Goal: Task Accomplishment & Management: Complete application form

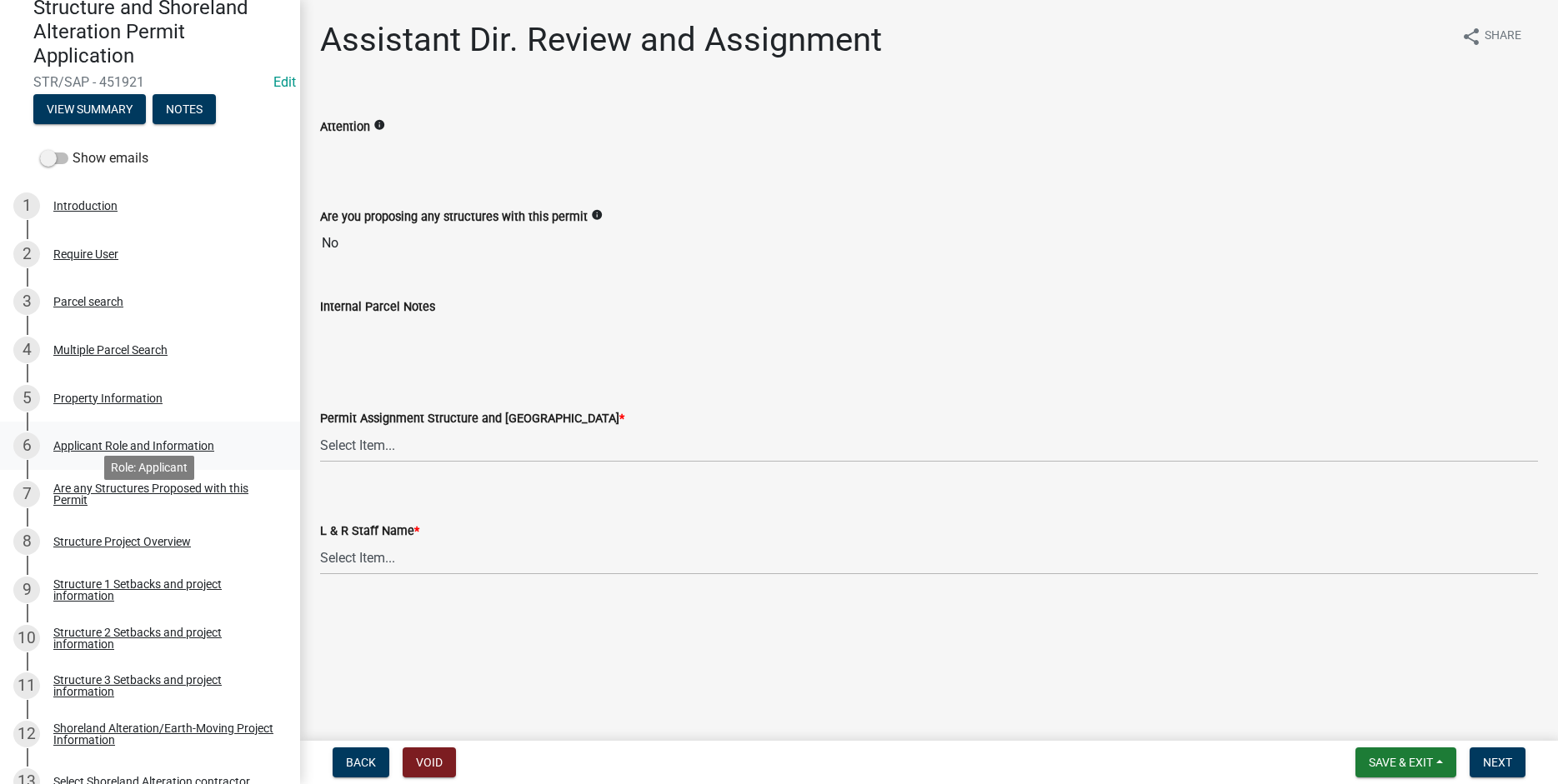
scroll to position [297, 0]
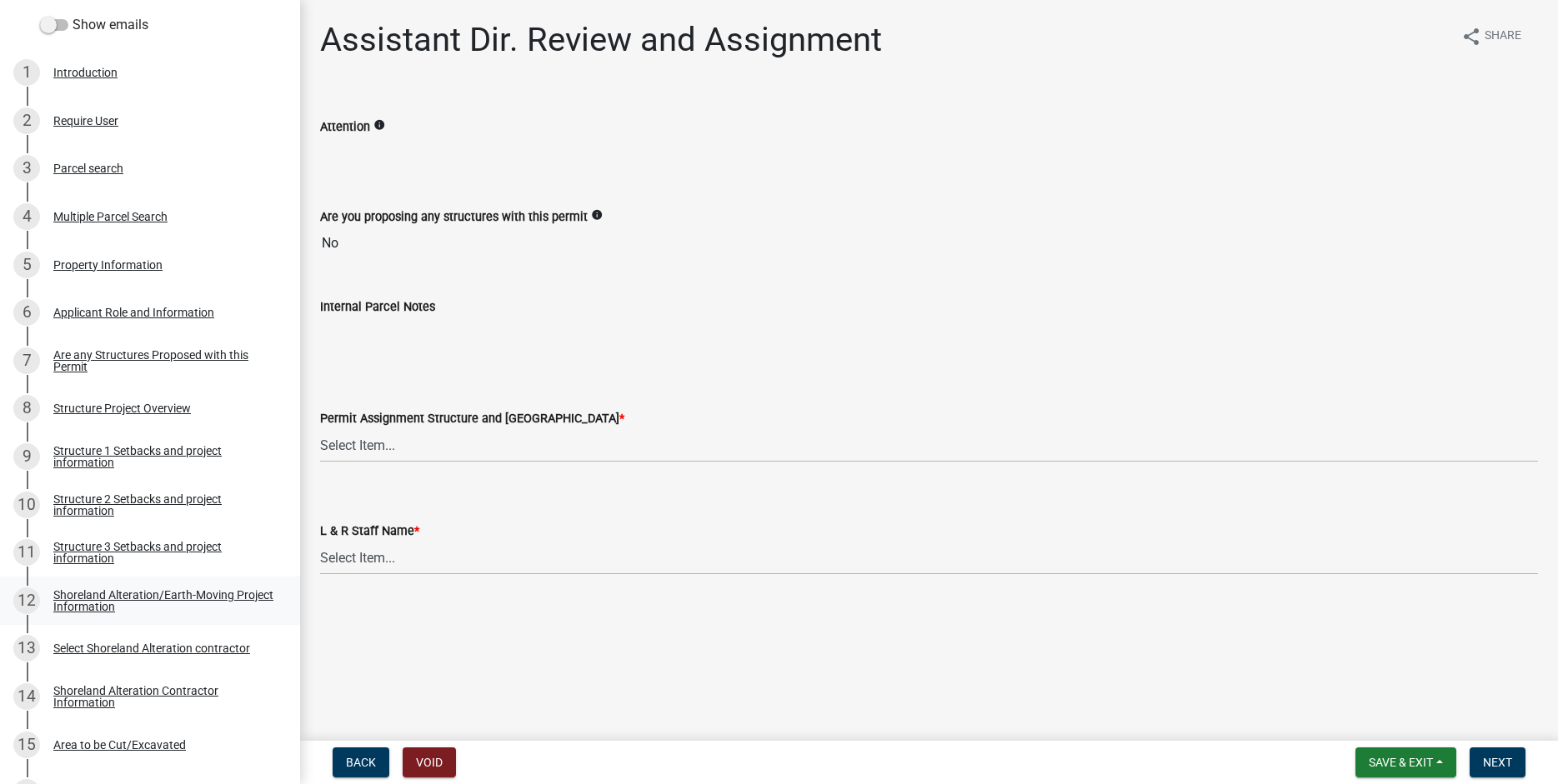
click at [102, 591] on div "Shoreland Alteration/Earth-Moving Project Information" at bounding box center [163, 600] width 220 height 23
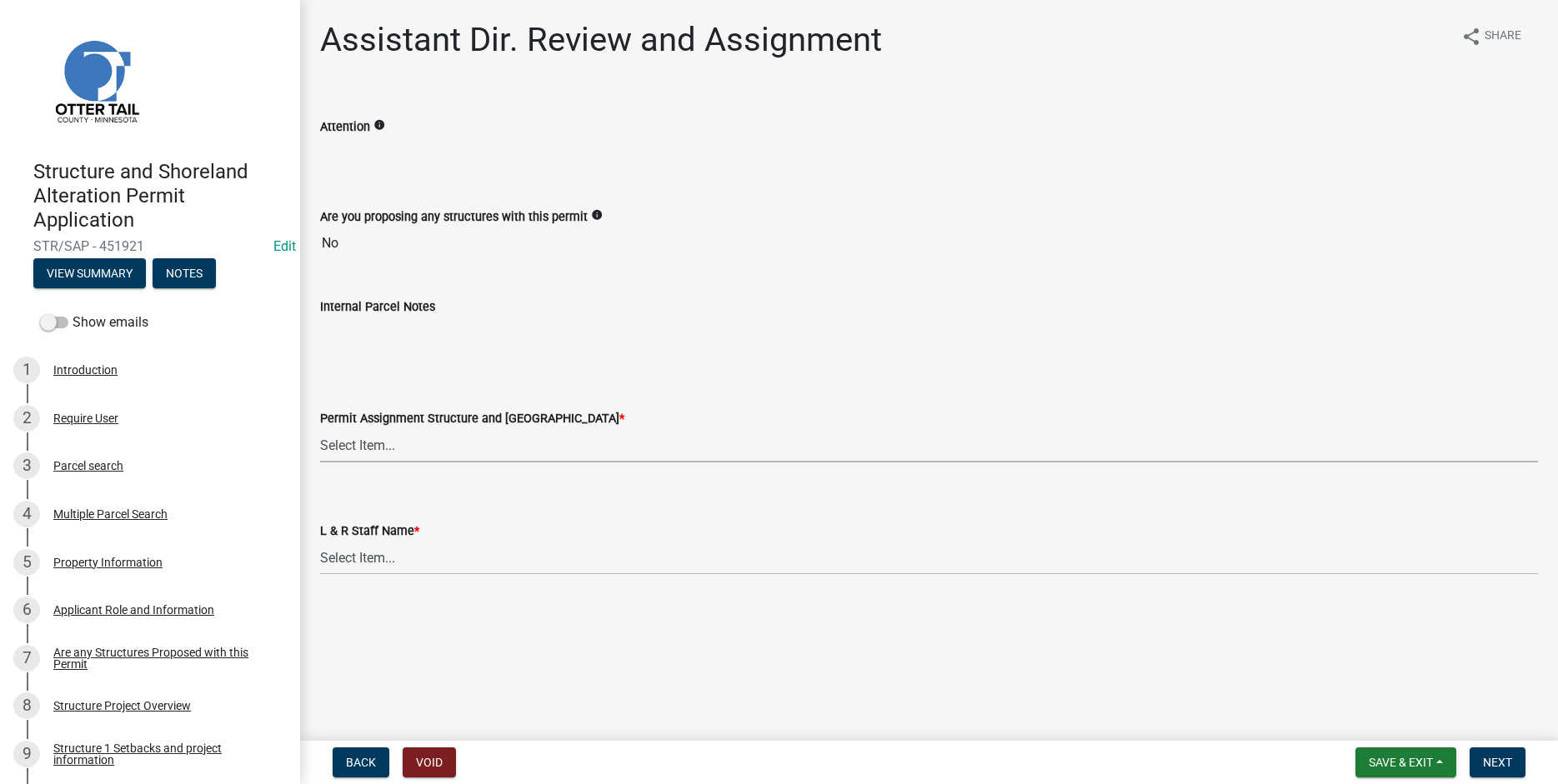
click at [320, 429] on select "Select Item... Alexis Newark (anewark@ottertailcounty.gov) Amy Busko (abusko@ot…" at bounding box center [929, 446] width 1218 height 34
click option "[PERSON_NAME] ([EMAIL_ADDRESS][DOMAIN_NAME])" at bounding box center [0, 0] width 0 height 0
select select "989828fc-18e1-4803-8552-4d2c3470160b"
click at [320, 541] on select "Select Item... Alexis Newark Amy Busko Andrea Perales Brittany Tollefson Christ…" at bounding box center [929, 558] width 1218 height 34
click option "[PERSON_NAME]" at bounding box center [0, 0] width 0 height 0
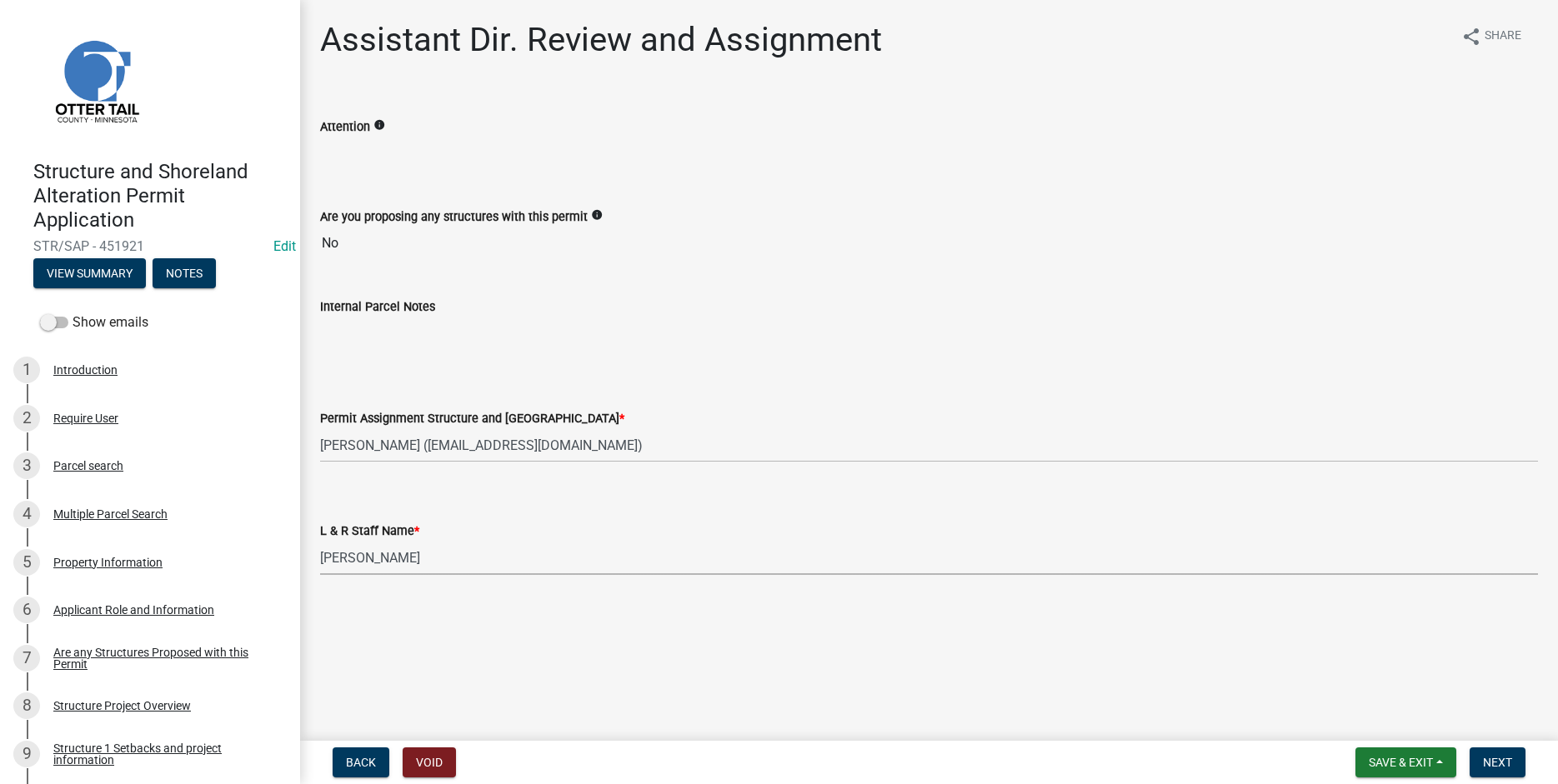
select select "f66be788-4dd6-459d-a9ec-6d83f4dfb709"
click at [1496, 755] on button "Next" at bounding box center [1496, 762] width 56 height 30
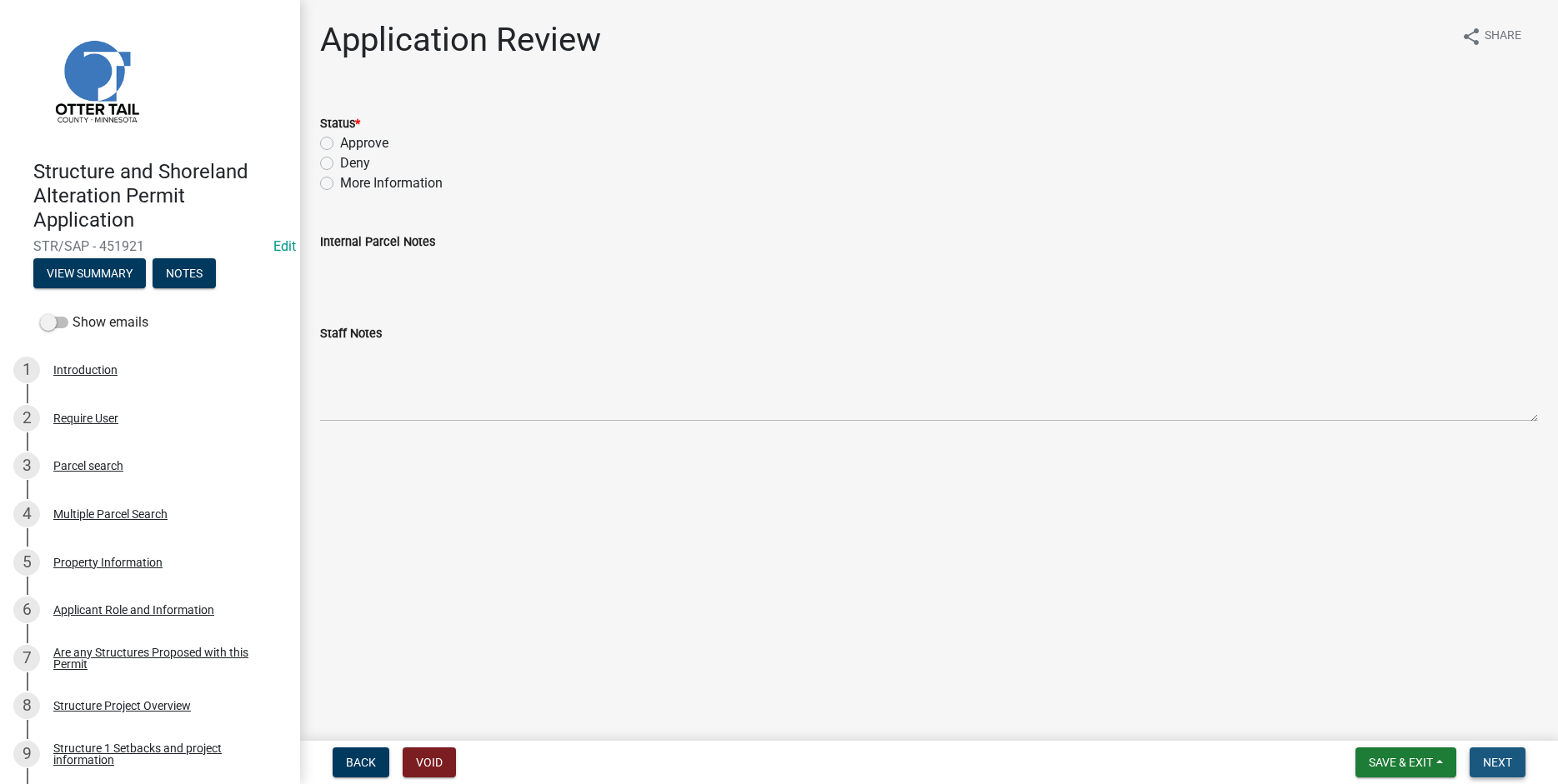
click at [1501, 762] on span "Next" at bounding box center [1497, 763] width 29 height 14
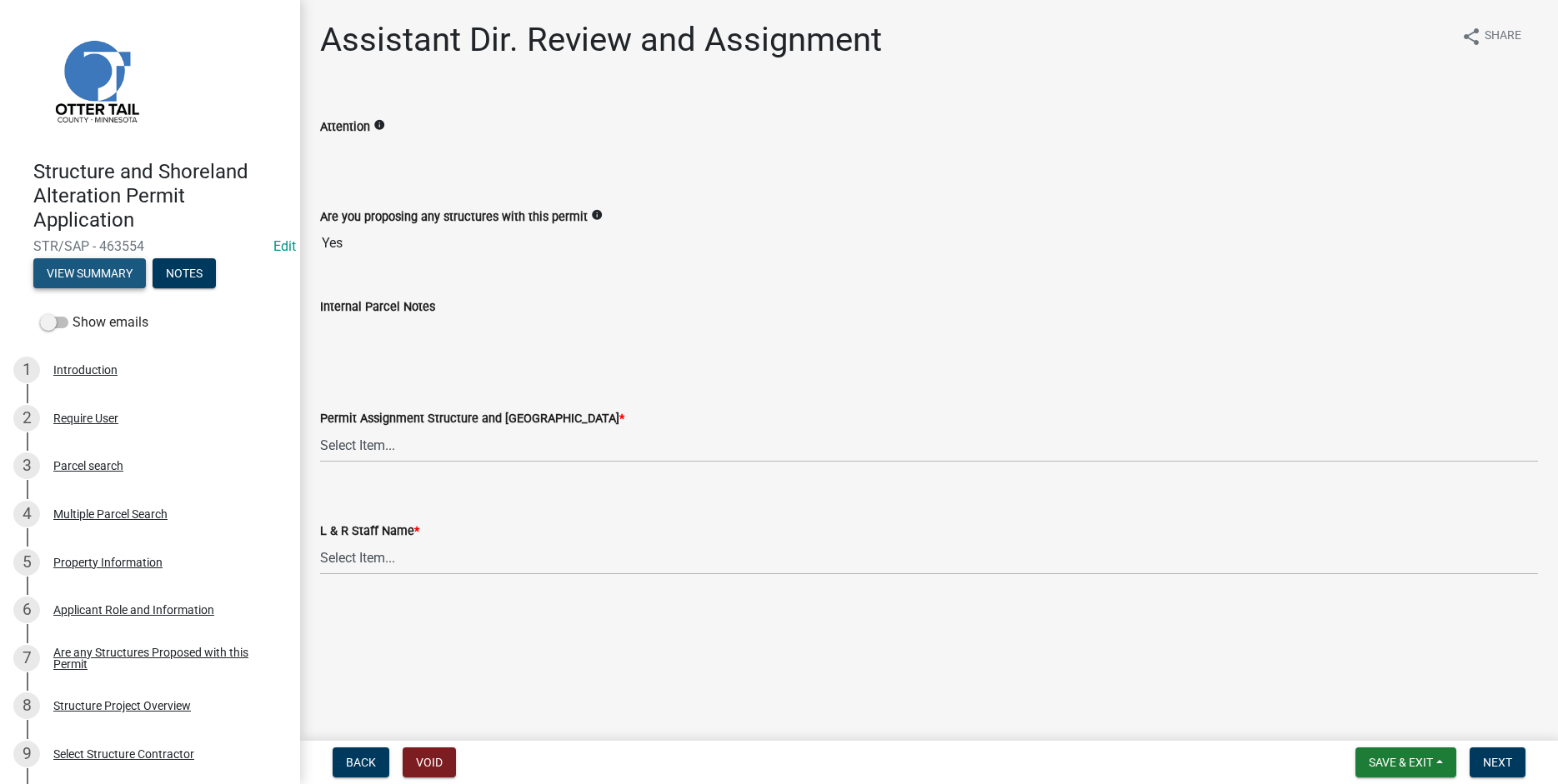
click at [98, 273] on button "View Summary" at bounding box center [90, 273] width 113 height 30
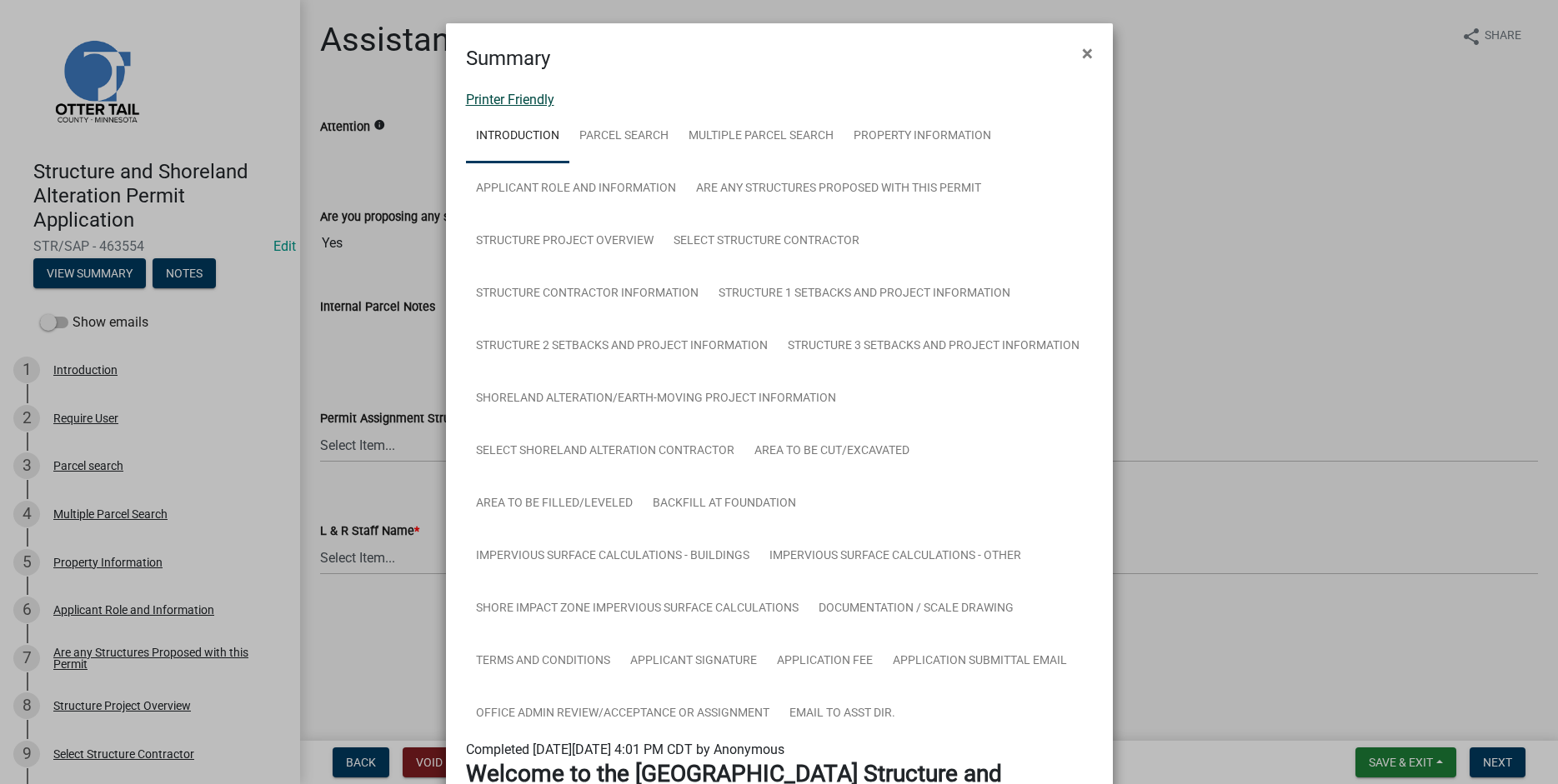
click at [487, 98] on link "Printer Friendly" at bounding box center [510, 99] width 88 height 16
click at [1083, 51] on span "×" at bounding box center [1087, 53] width 11 height 23
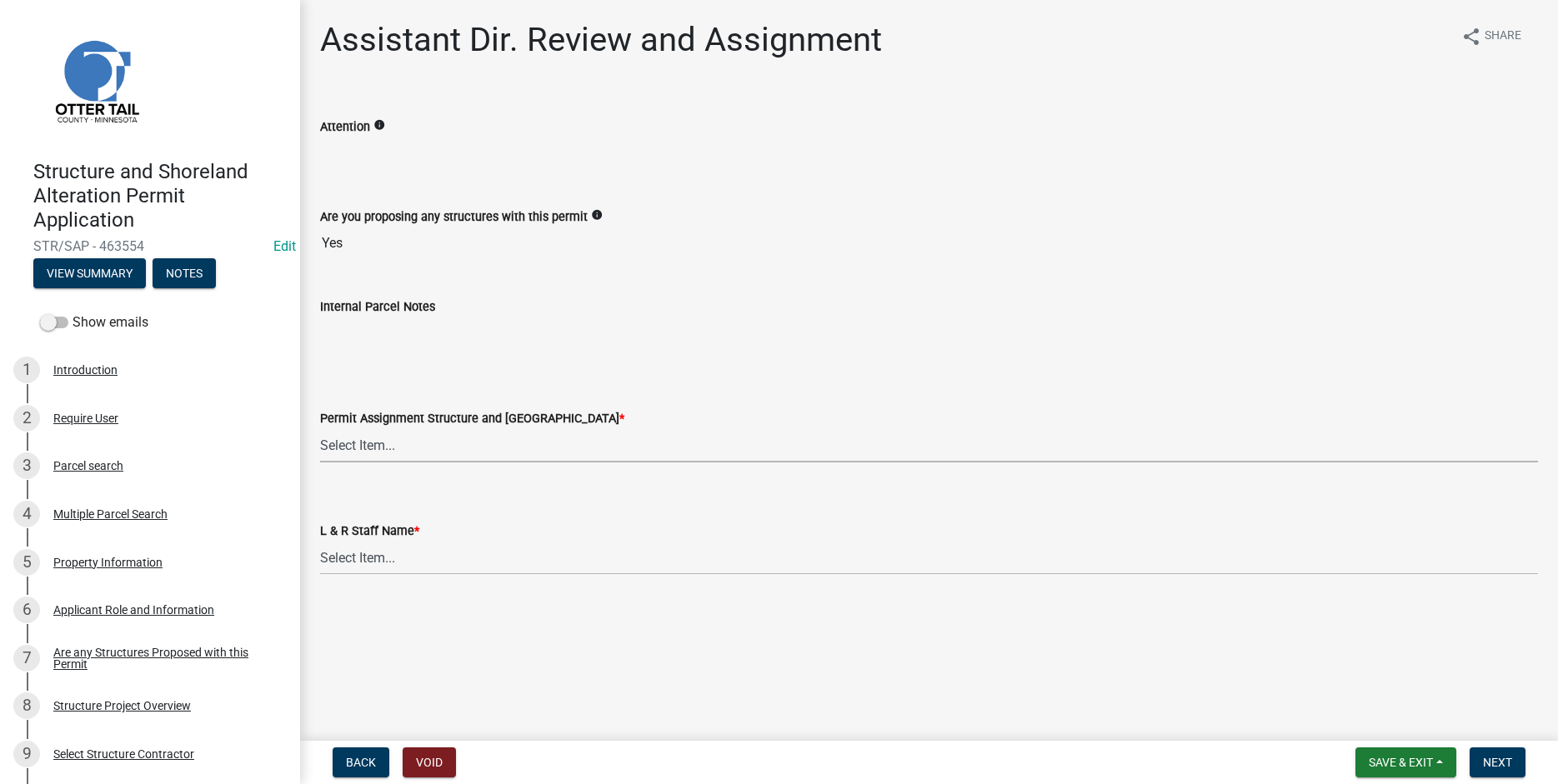
click at [320, 429] on select "Select Item... Alexis Newark (anewark@ottertailcounty.gov) Amy Busko (abusko@ot…" at bounding box center [929, 446] width 1218 height 34
click option "[PERSON_NAME] ([EMAIL_ADDRESS][DOMAIN_NAME])" at bounding box center [0, 0] width 0 height 0
select select "541addf4-52df-4608-91ce-bf29f574816c"
click at [320, 541] on select "Select Item... [PERSON_NAME] [PERSON_NAME] [PERSON_NAME] [PERSON_NAME] [PERSON_…" at bounding box center [929, 558] width 1218 height 34
click option "[PERSON_NAME]" at bounding box center [0, 0] width 0 height 0
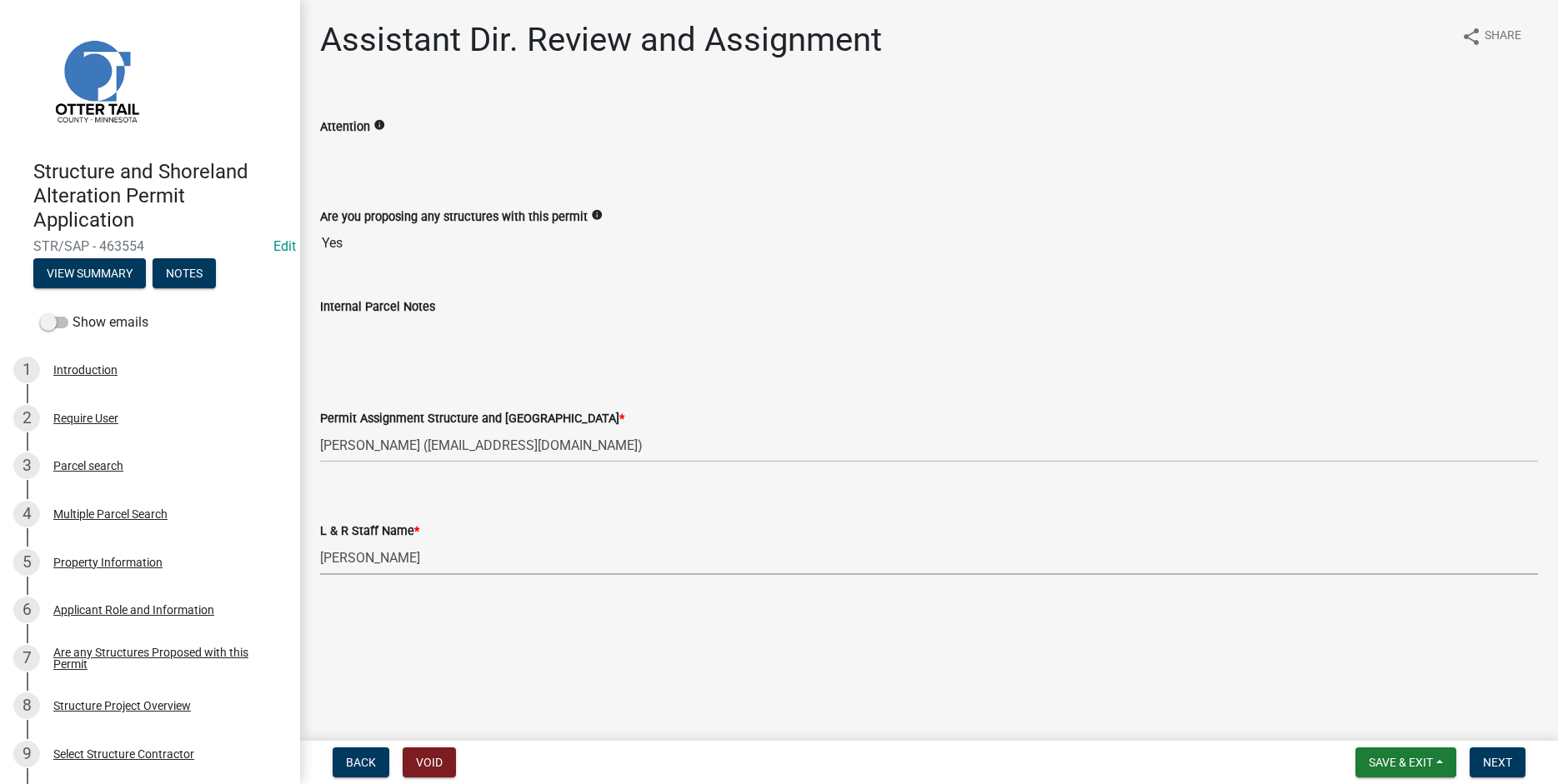
select select "55b171dc-ec57-498b-8d80-4b55e0b91b84"
click at [1502, 771] on button "Next" at bounding box center [1496, 762] width 56 height 30
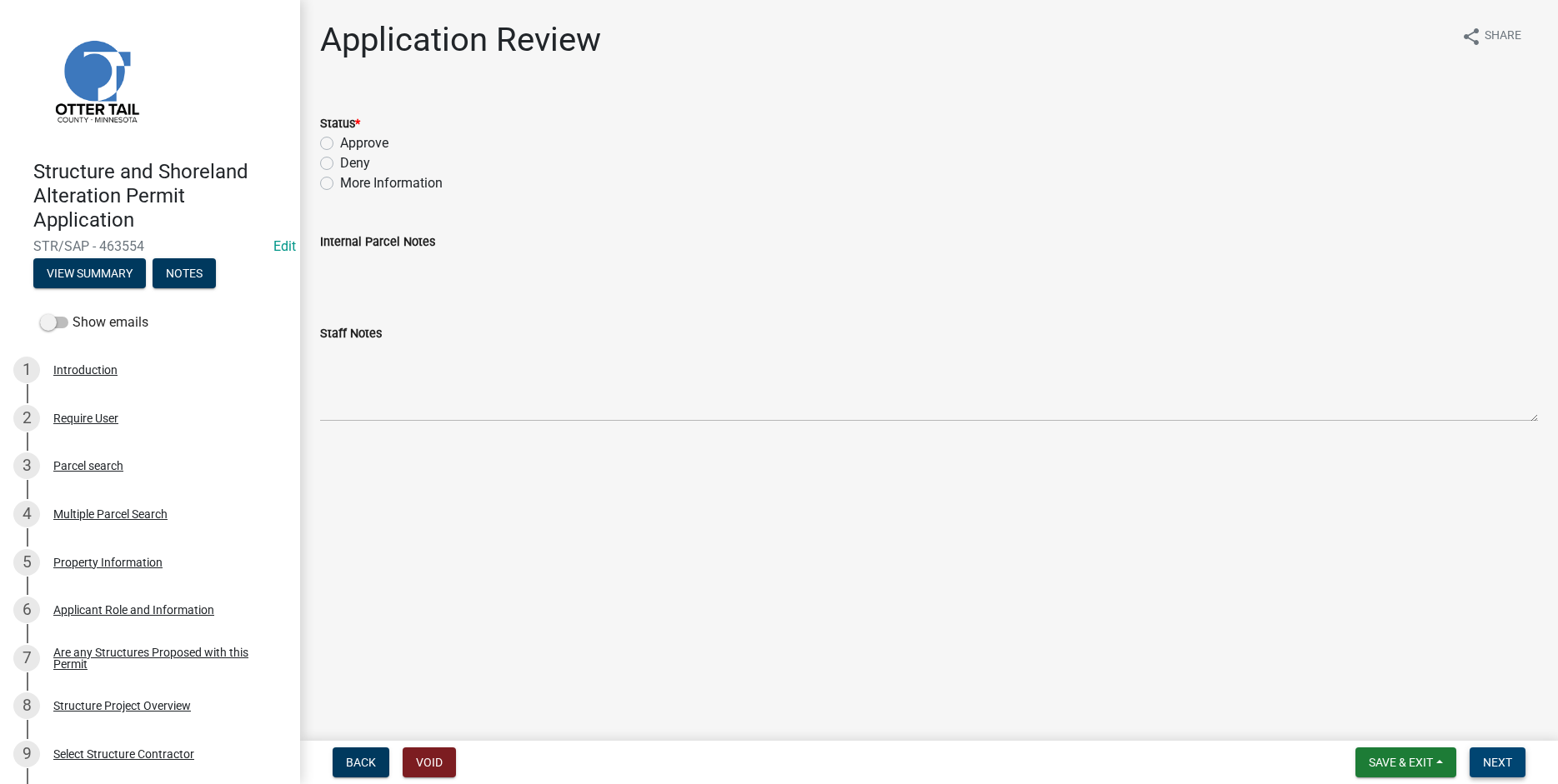
click at [1490, 764] on span "Next" at bounding box center [1497, 763] width 29 height 14
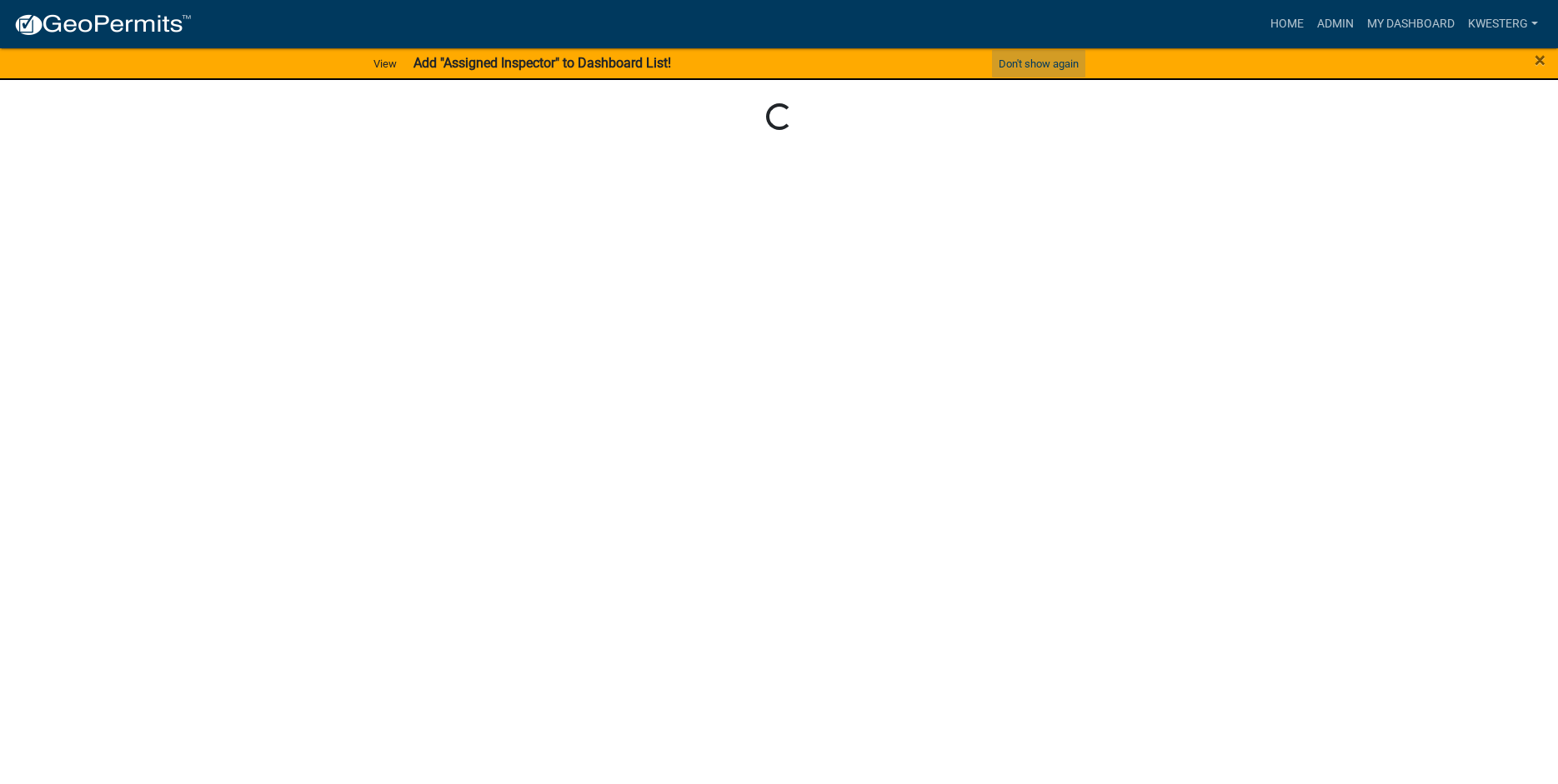
click at [1039, 58] on button "Don't show again" at bounding box center [1038, 64] width 93 height 27
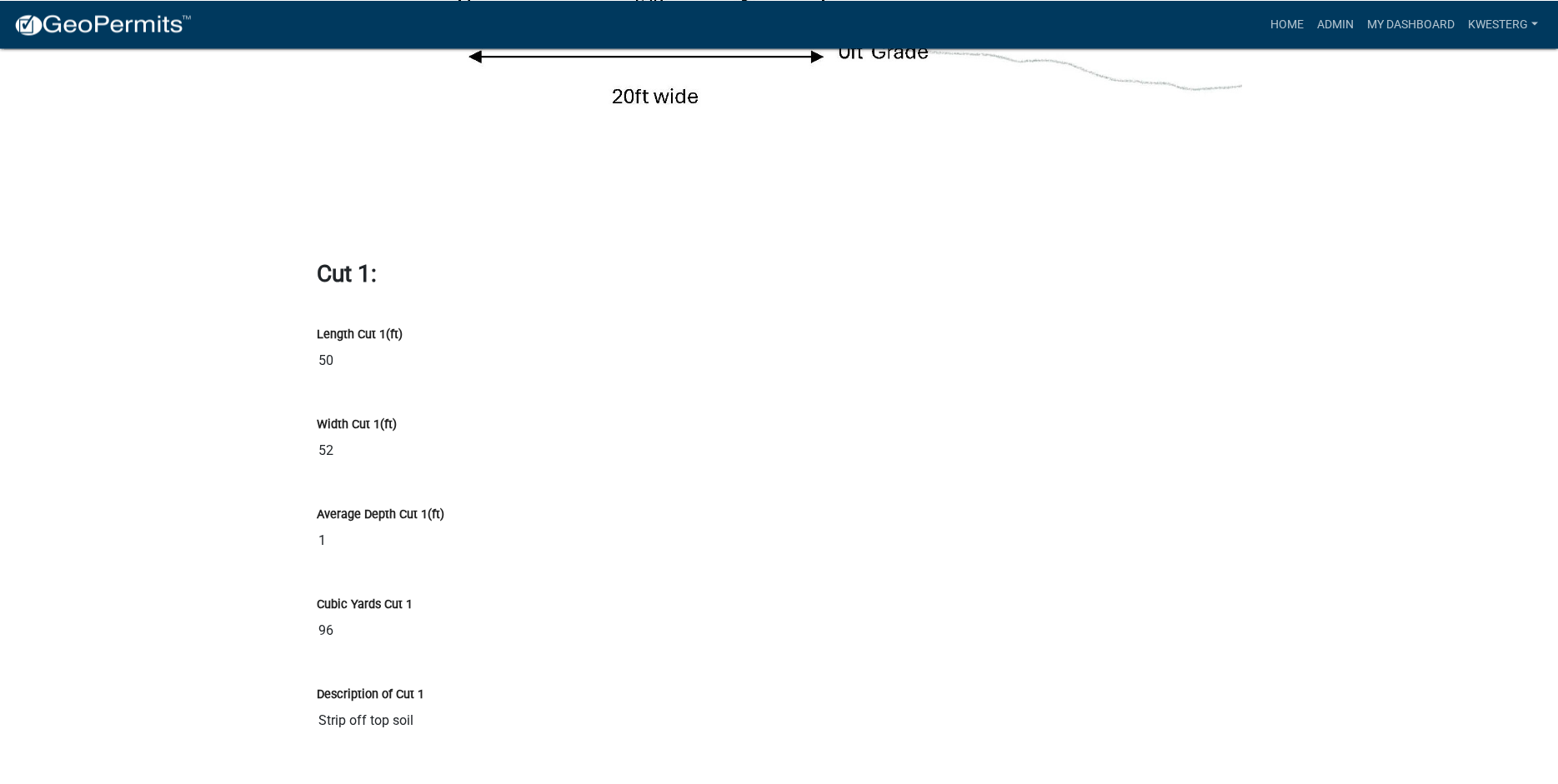
scroll to position [11838, 0]
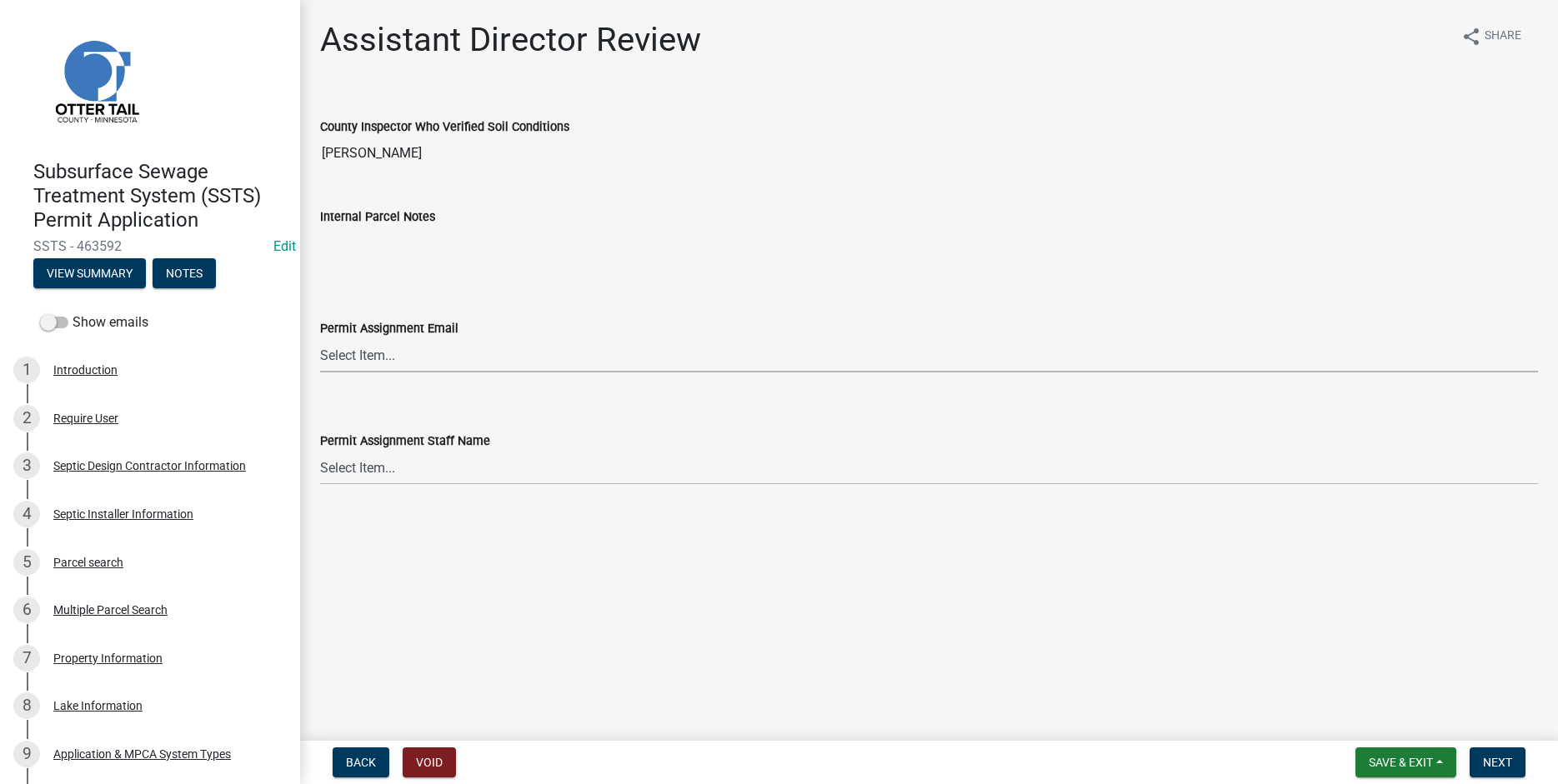
click at [320, 338] on select "Select Item... [PERSON_NAME] ([EMAIL_ADDRESS][DOMAIN_NAME]) [PERSON_NAME] ([EMA…" at bounding box center [929, 355] width 1218 height 34
click option "[PERSON_NAME] ([EMAIL_ADDRESS][DOMAIN_NAME])" at bounding box center [0, 0] width 0 height 0
select select "46a67eee-2c7d-4579-9973-15a8b9f9d8c4"
click at [320, 451] on select "Select Item... [PERSON_NAME] [PERSON_NAME] [PERSON_NAME] [PERSON_NAME] [PERSON_…" at bounding box center [929, 468] width 1218 height 34
click option "[PERSON_NAME]" at bounding box center [0, 0] width 0 height 0
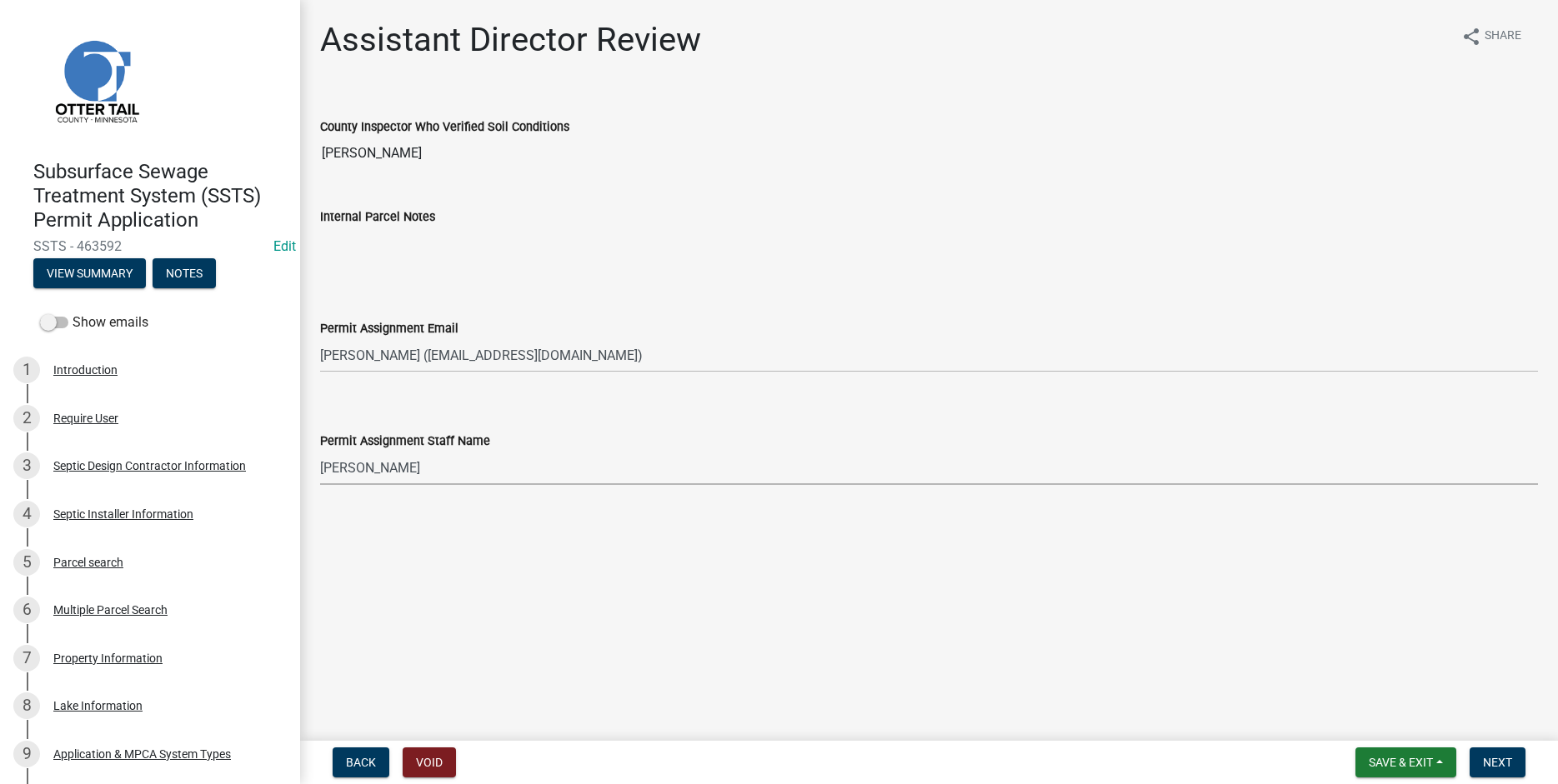
select select "f6a741f6-6d10-4601-9562-2e8ce244b7e0"
click at [1493, 760] on span "Next" at bounding box center [1497, 763] width 29 height 14
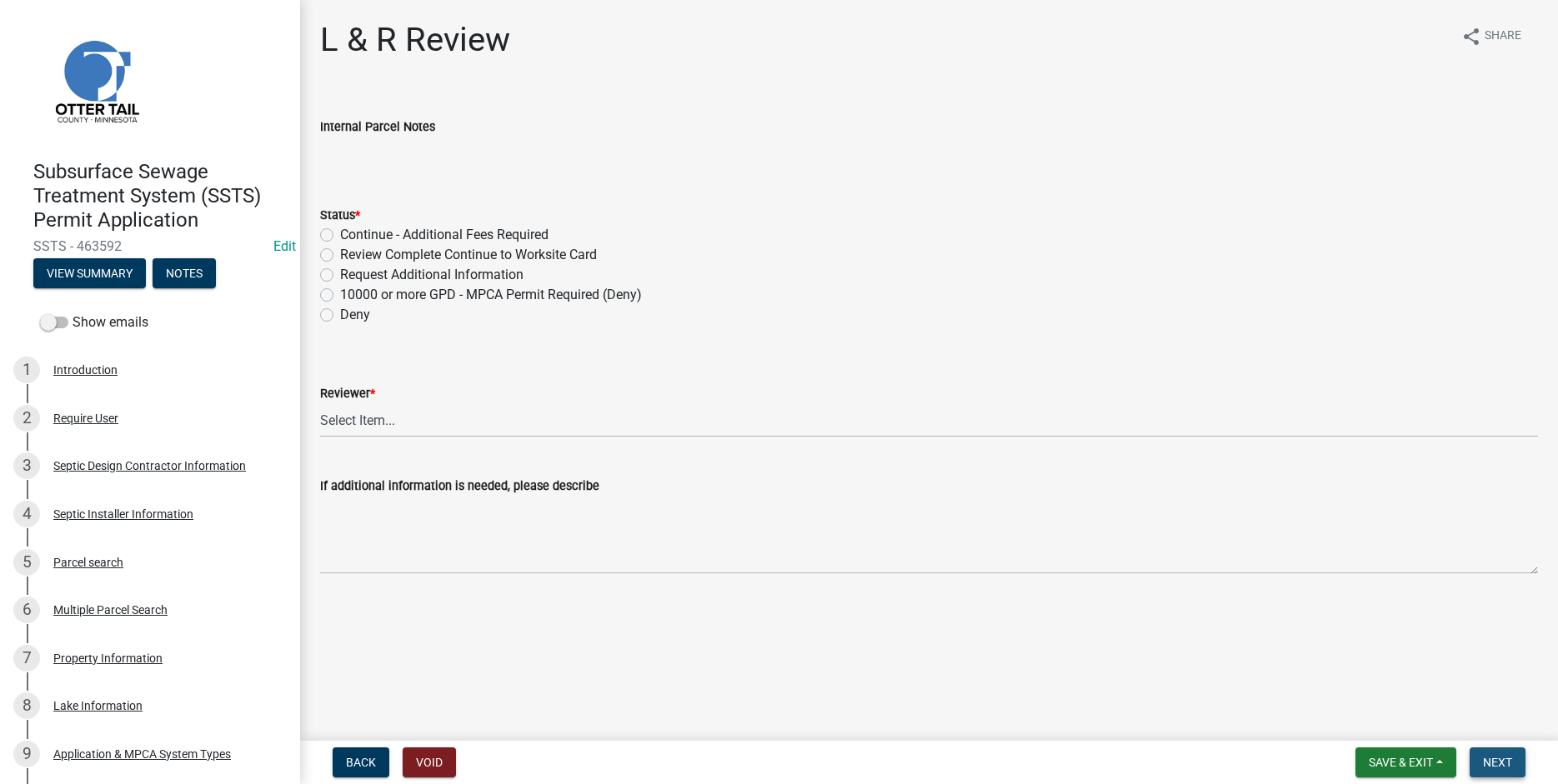
click at [1509, 765] on span "Next" at bounding box center [1497, 763] width 29 height 14
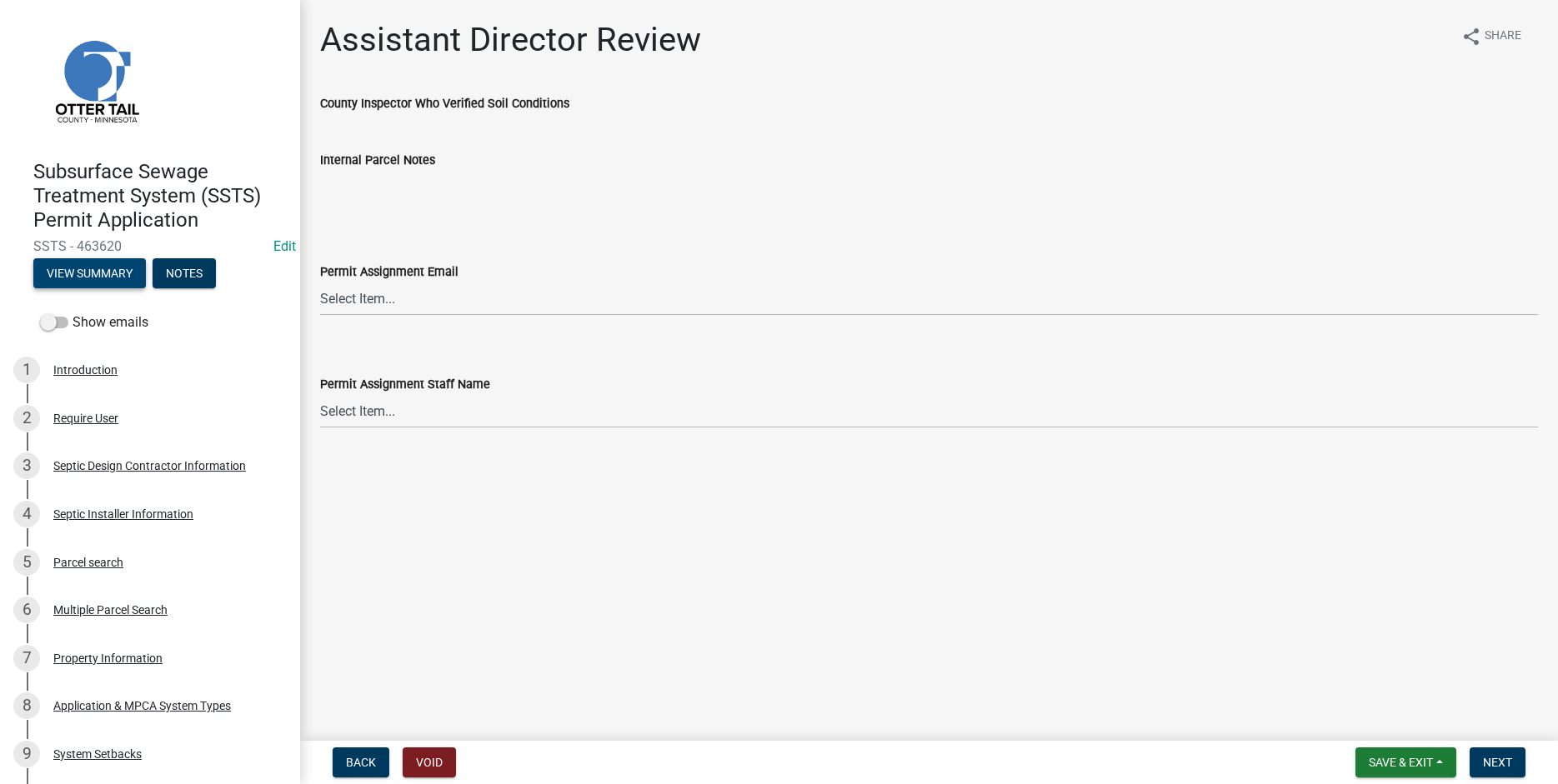
click at [80, 269] on button "View Summary" at bounding box center [90, 273] width 113 height 30
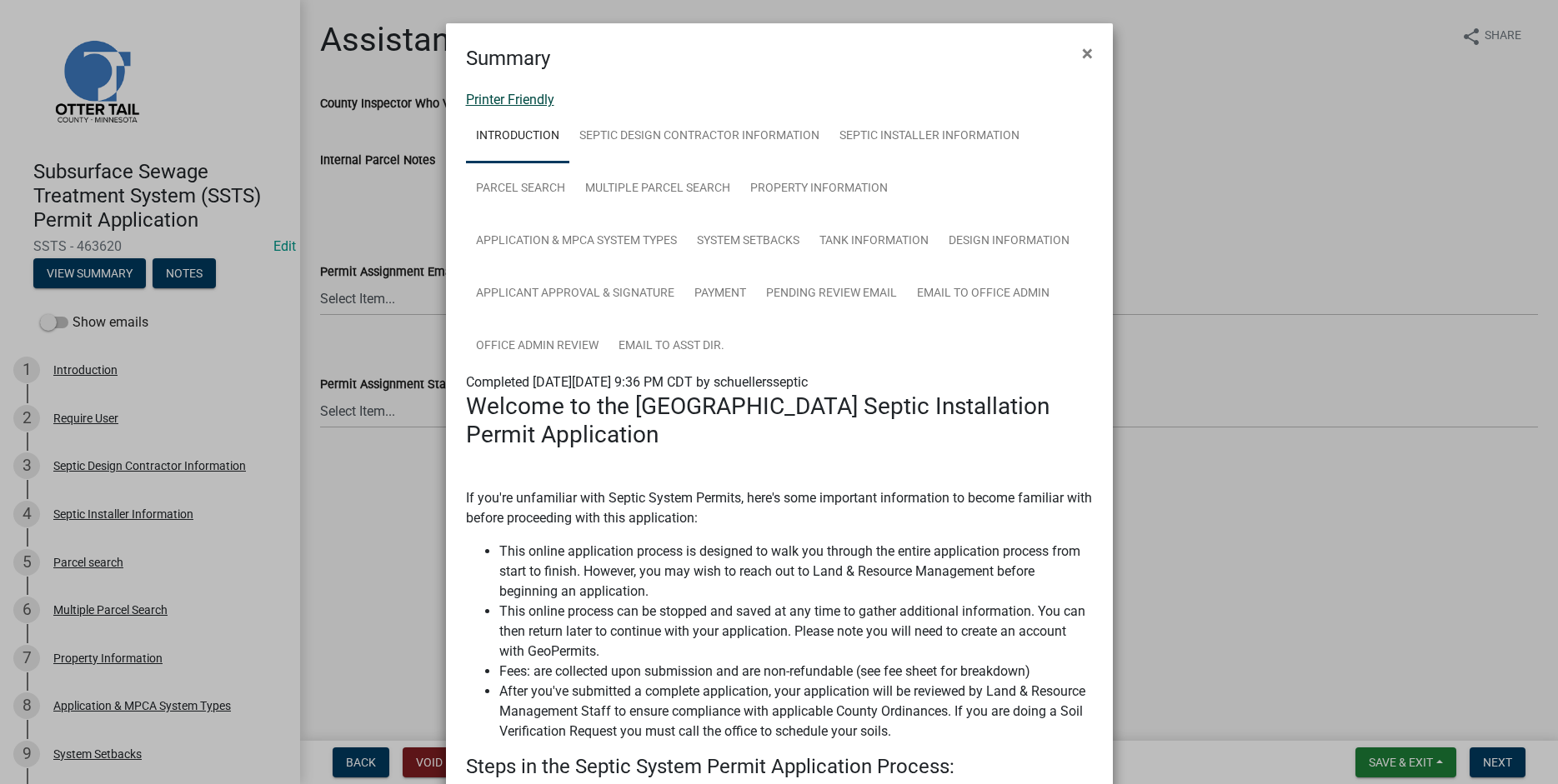
click at [495, 98] on link "Printer Friendly" at bounding box center [510, 99] width 88 height 16
click at [690, 136] on link "Septic Design Contractor Information" at bounding box center [700, 137] width 260 height 53
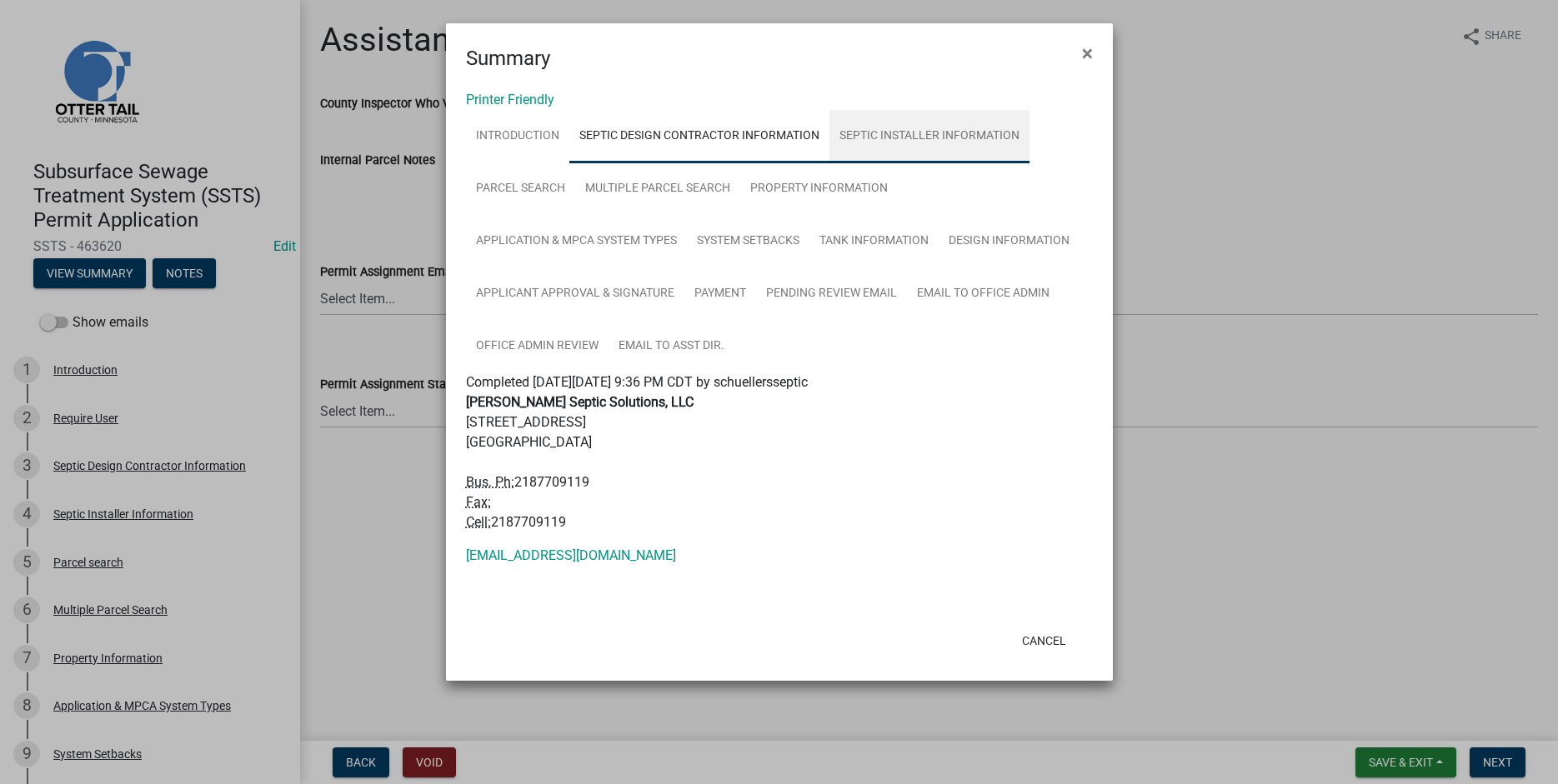
click at [901, 127] on link "Septic Installer Information" at bounding box center [929, 137] width 200 height 53
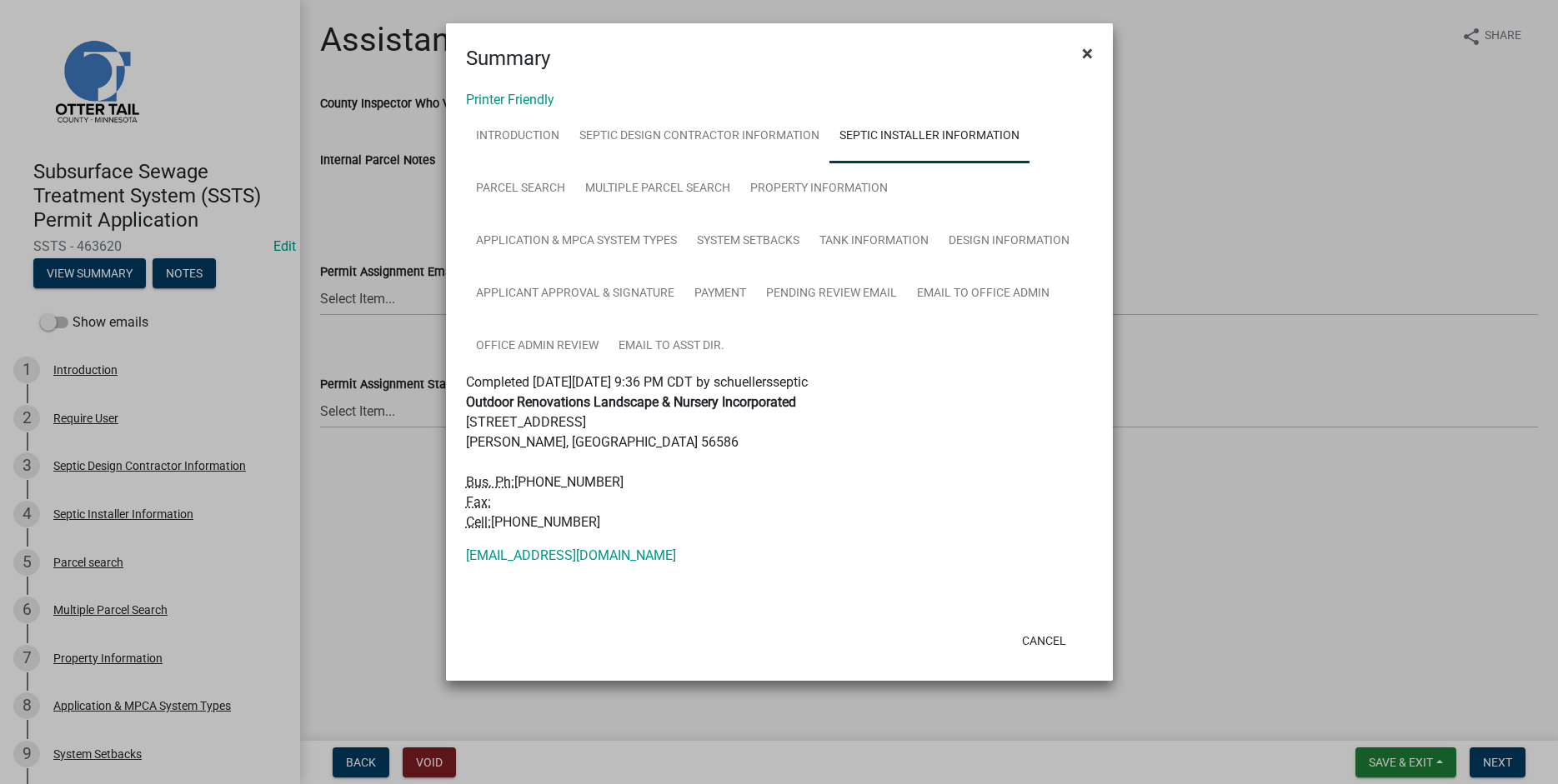
click at [1088, 56] on span "×" at bounding box center [1087, 53] width 11 height 23
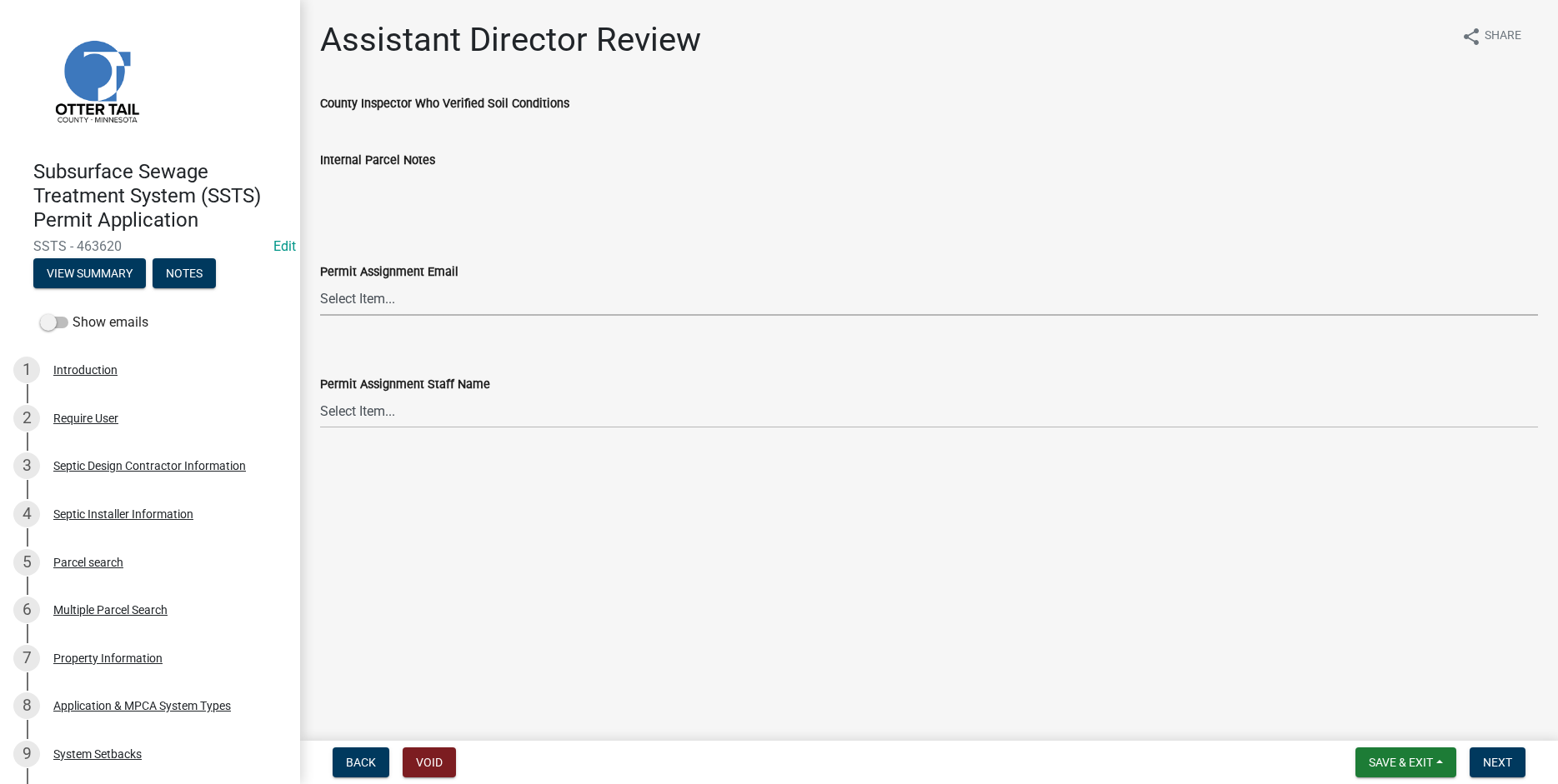
click at [320, 282] on select "Select Item... [PERSON_NAME] ([EMAIL_ADDRESS][DOMAIN_NAME]) [PERSON_NAME] ([EMA…" at bounding box center [929, 299] width 1218 height 34
click option "[PERSON_NAME] ([EMAIL_ADDRESS][DOMAIN_NAME])" at bounding box center [0, 0] width 0 height 0
select select "6b95c9b4-5b94-4d6a-a2c9-ae9db59a969e"
click at [320, 395] on select "Select Item... [PERSON_NAME] [PERSON_NAME] [PERSON_NAME] [PERSON_NAME] [PERSON_…" at bounding box center [929, 412] width 1218 height 34
click option "[PERSON_NAME]" at bounding box center [0, 0] width 0 height 0
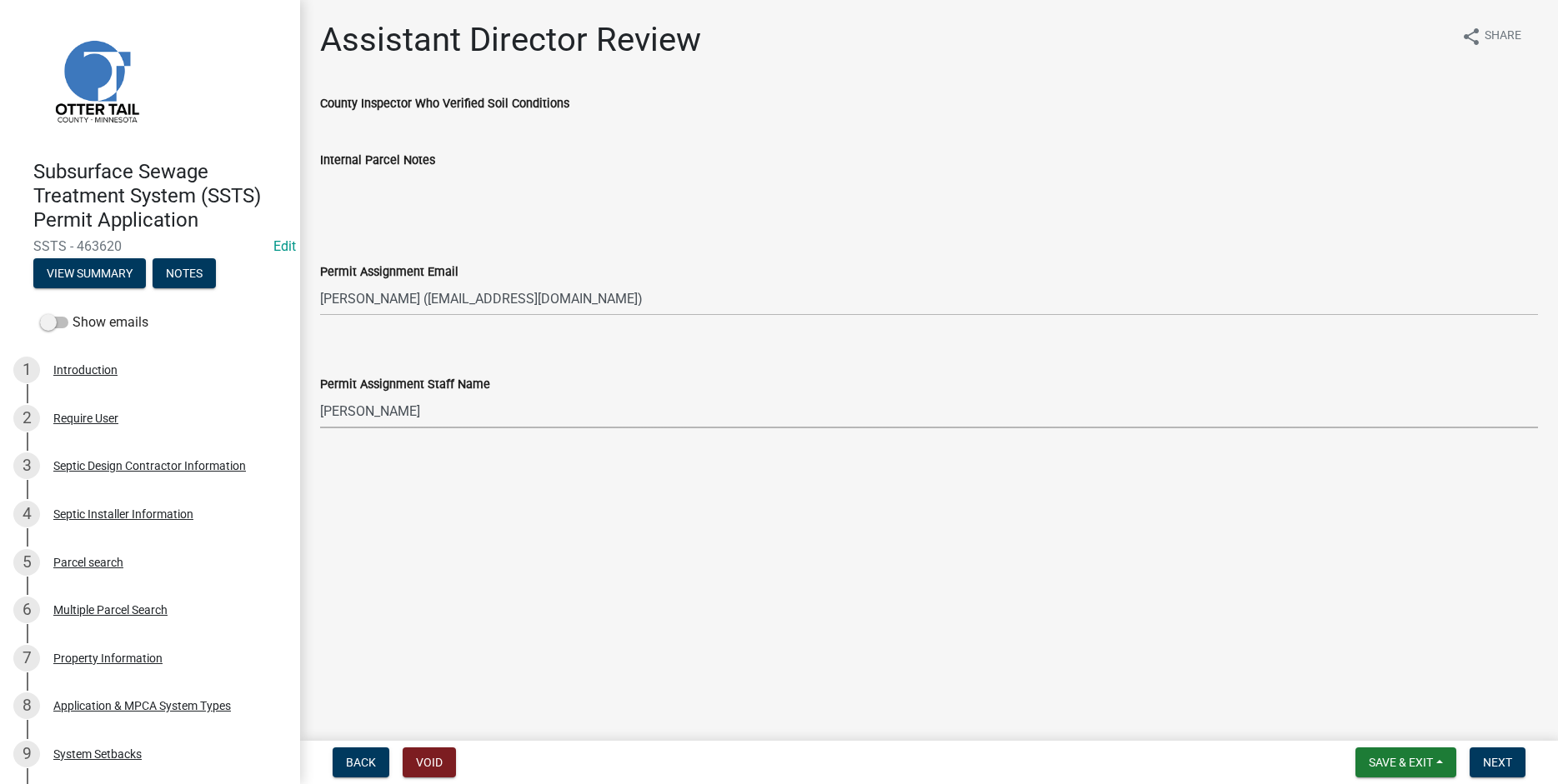
select select "b4c12476-3918-4c31-b34d-126d47b866fd"
click at [1487, 763] on span "Next" at bounding box center [1497, 763] width 29 height 14
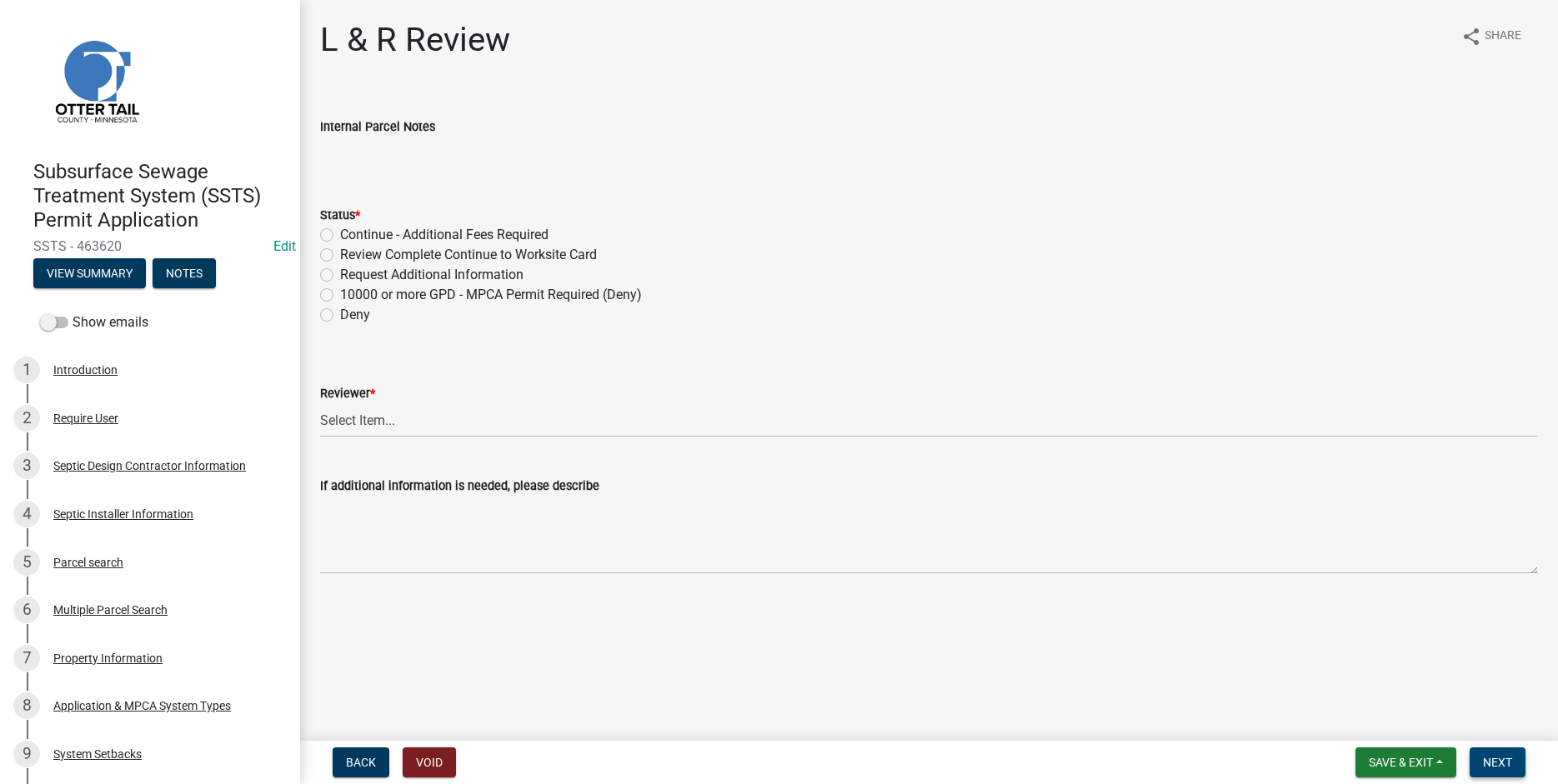
click at [1503, 763] on span "Next" at bounding box center [1497, 763] width 29 height 14
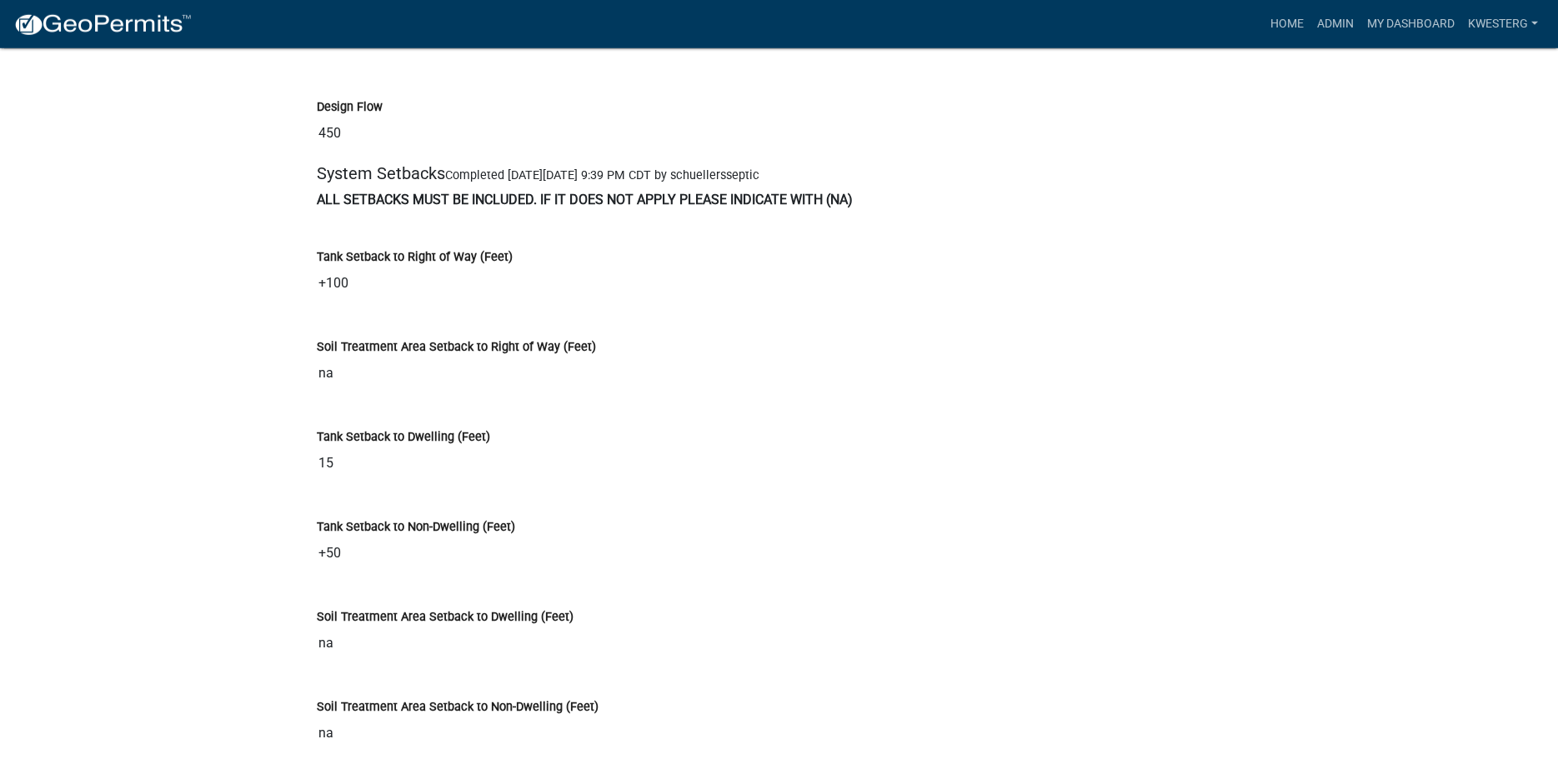
scroll to position [3762, 0]
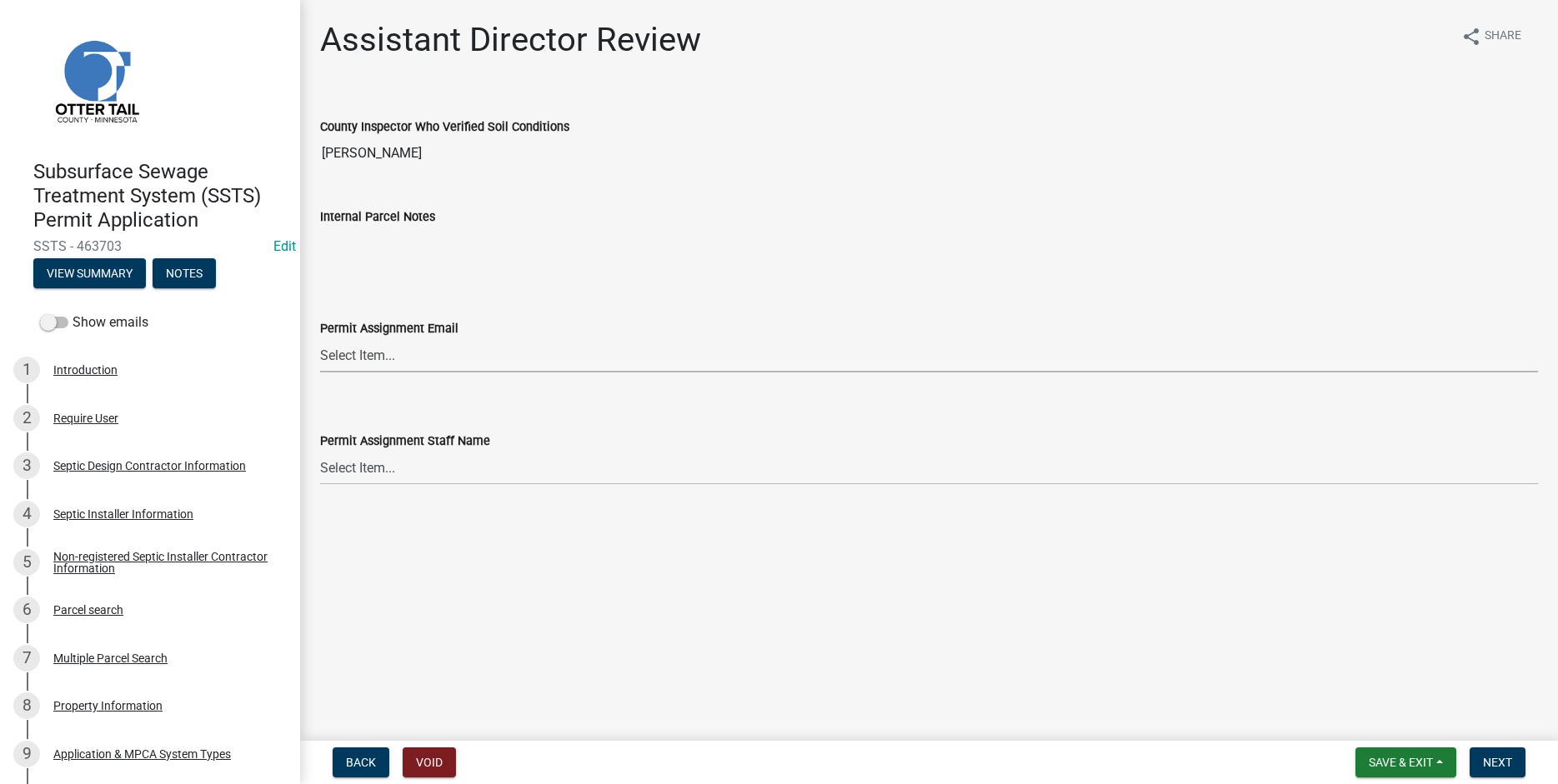
click at [320, 338] on select "Select Item... [PERSON_NAME] ([EMAIL_ADDRESS][DOMAIN_NAME]) [PERSON_NAME] ([EMA…" at bounding box center [929, 355] width 1218 height 34
click option "[PERSON_NAME] ([EMAIL_ADDRESS][DOMAIN_NAME])" at bounding box center [0, 0] width 0 height 0
select select "541addf4-52df-4608-91ce-bf29f574816c"
click at [320, 451] on select "Select Item... [PERSON_NAME] [PERSON_NAME] [PERSON_NAME] [PERSON_NAME] [PERSON_…" at bounding box center [929, 468] width 1218 height 34
click option "[PERSON_NAME]" at bounding box center [0, 0] width 0 height 0
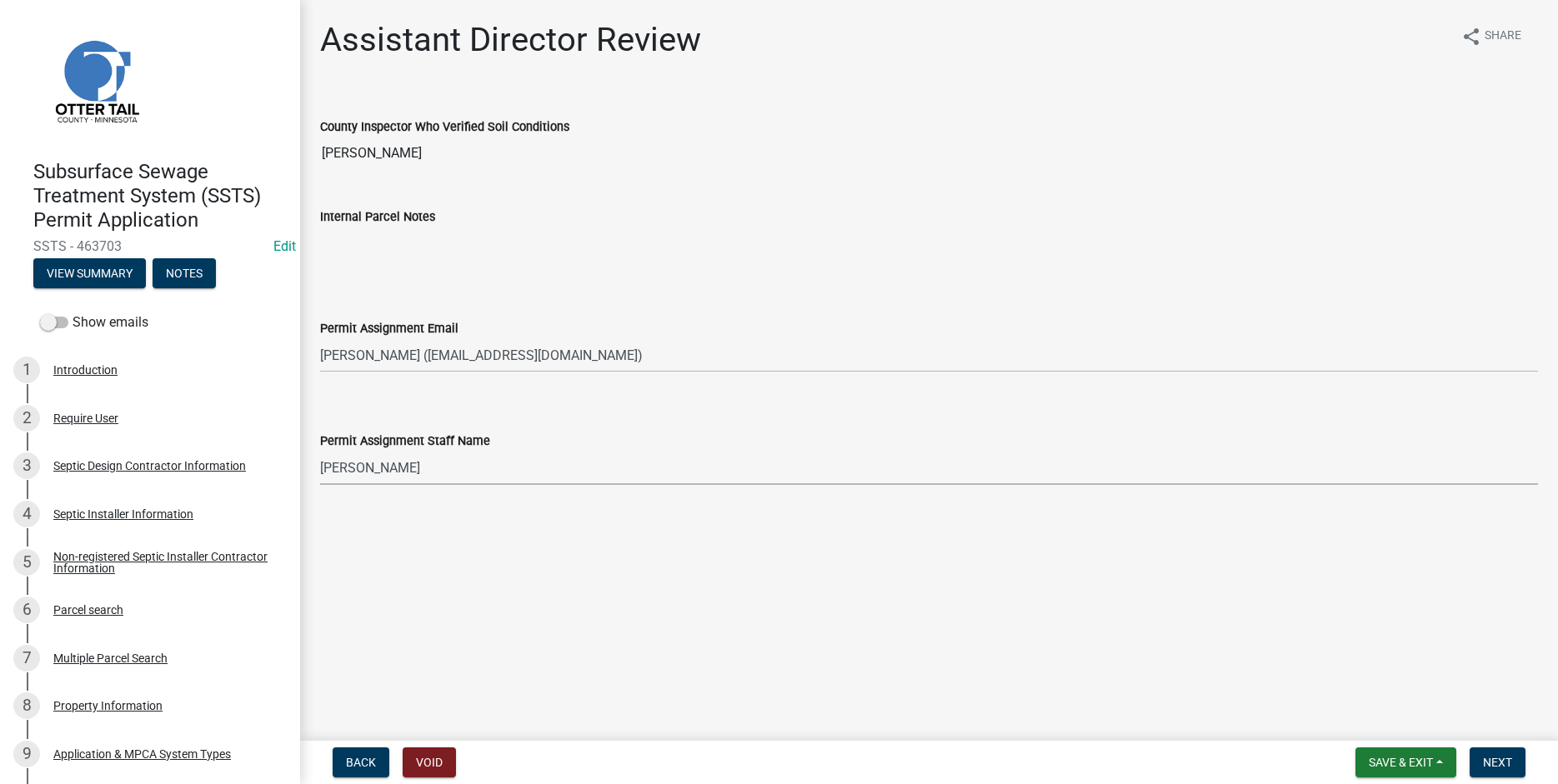
select select "55b171dc-ec57-498b-8d80-4b55e0b91b84"
click at [1499, 761] on span "Next" at bounding box center [1497, 763] width 29 height 14
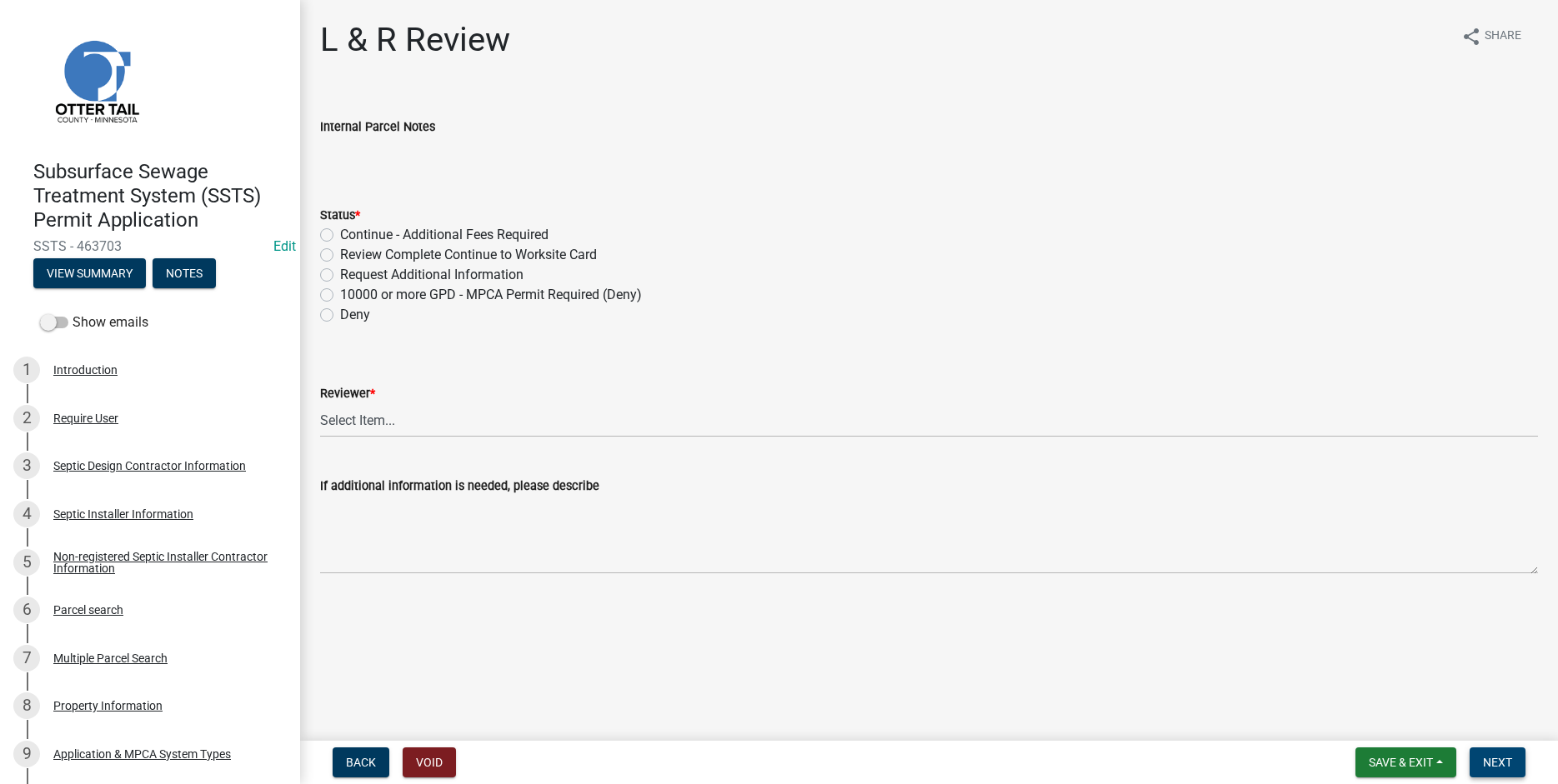
click at [1497, 763] on span "Next" at bounding box center [1497, 763] width 29 height 14
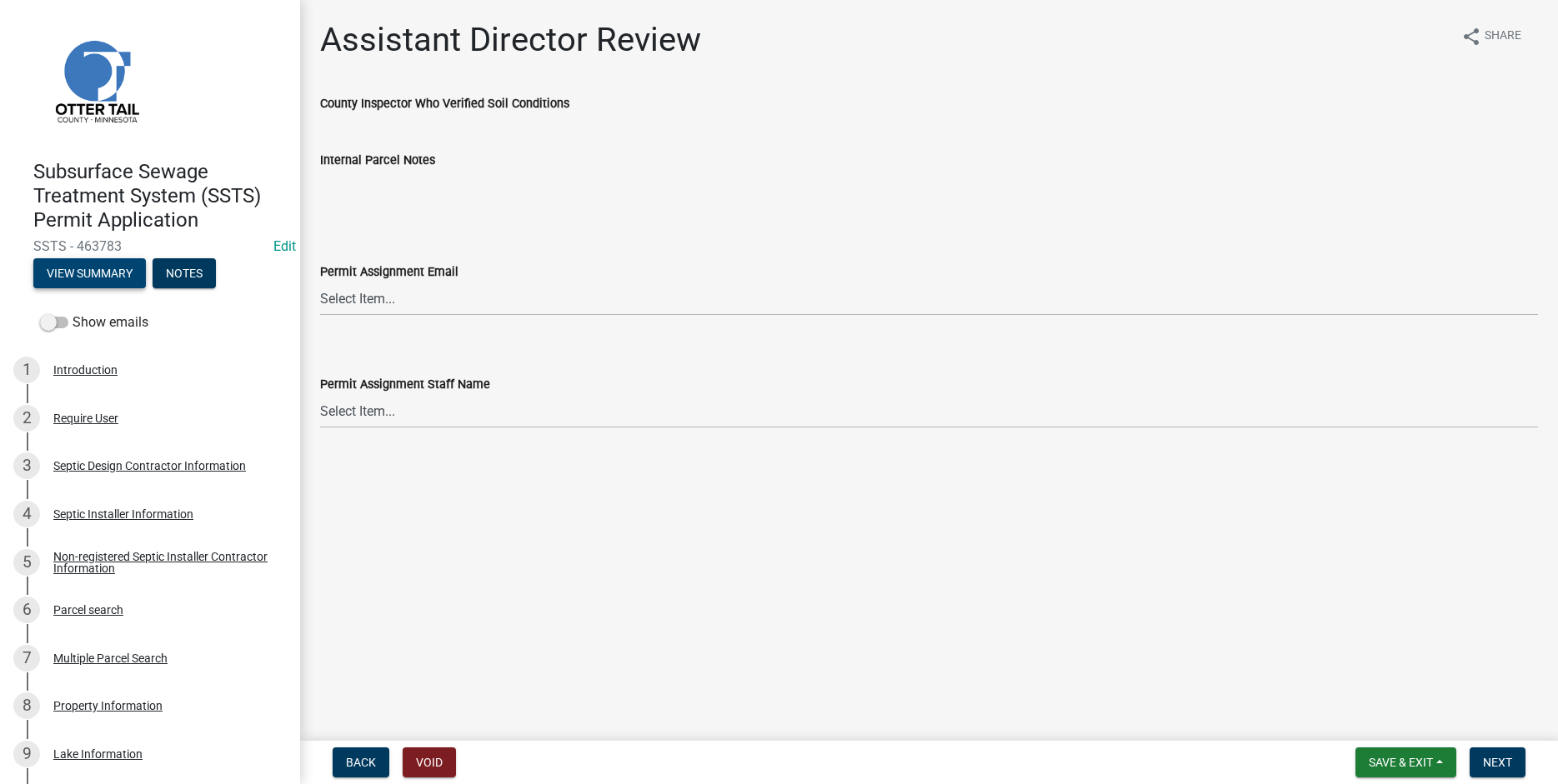
click at [92, 277] on button "View Summary" at bounding box center [90, 273] width 113 height 30
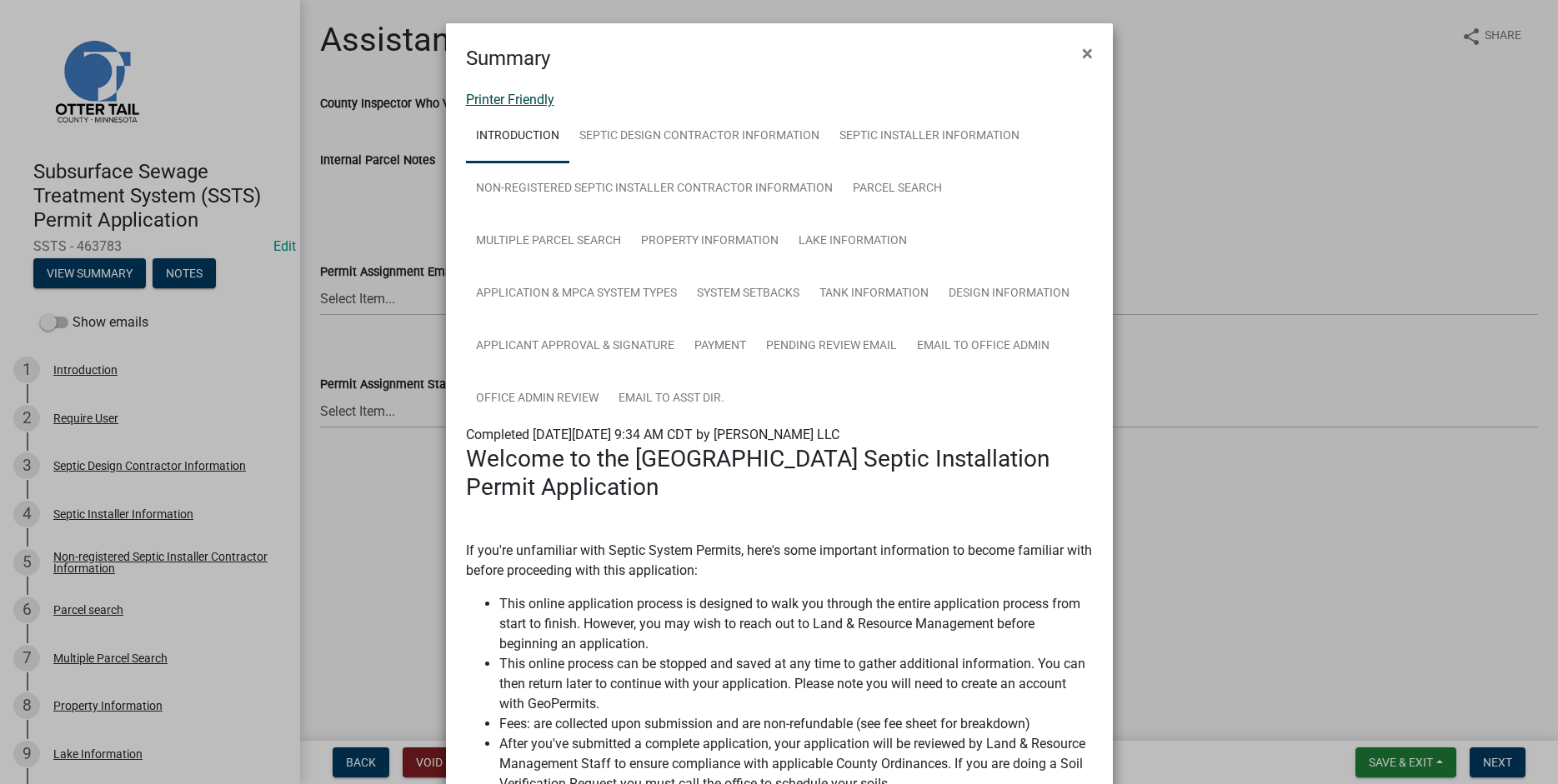
click at [492, 101] on link "Printer Friendly" at bounding box center [510, 99] width 88 height 16
click at [1086, 56] on span "×" at bounding box center [1087, 53] width 11 height 23
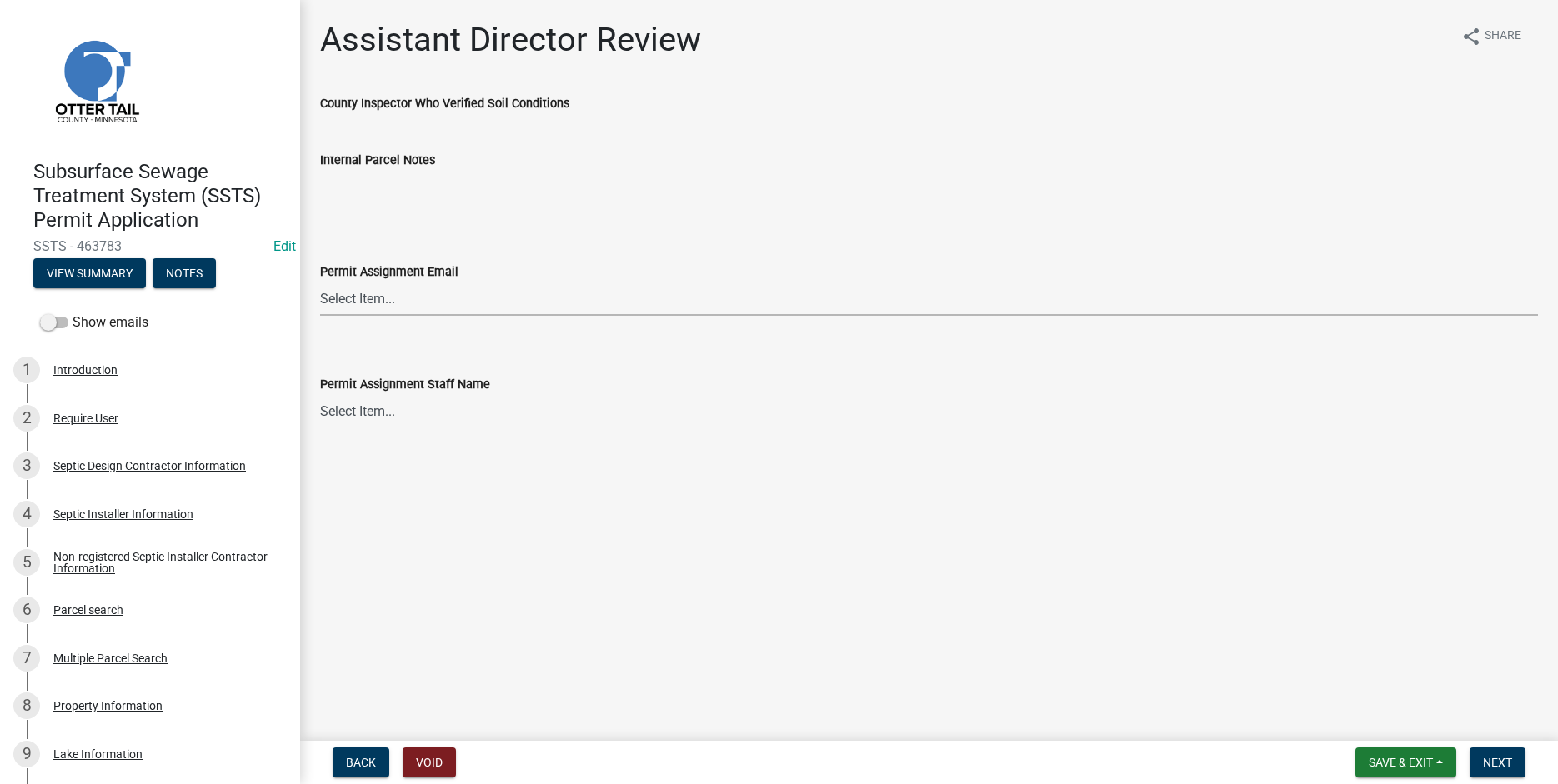
click at [320, 282] on select "Select Item... Alexis Newark (anewark@ottertailcounty.gov) Amy Busko (abusko@ot…" at bounding box center [929, 299] width 1218 height 34
click option "Sheila Dahl (sdahl@ottertailcounty.gov)" at bounding box center [0, 0] width 0 height 0
select select "89a5be53-38a7-49db-a5bb-3c2b1b47ac21"
click at [320, 395] on select "Select Item... Alexis Newark Amy Busko Andrea Perales Brittany Tollefson Christ…" at bounding box center [929, 412] width 1218 height 34
click option "Sheila Dahl" at bounding box center [0, 0] width 0 height 0
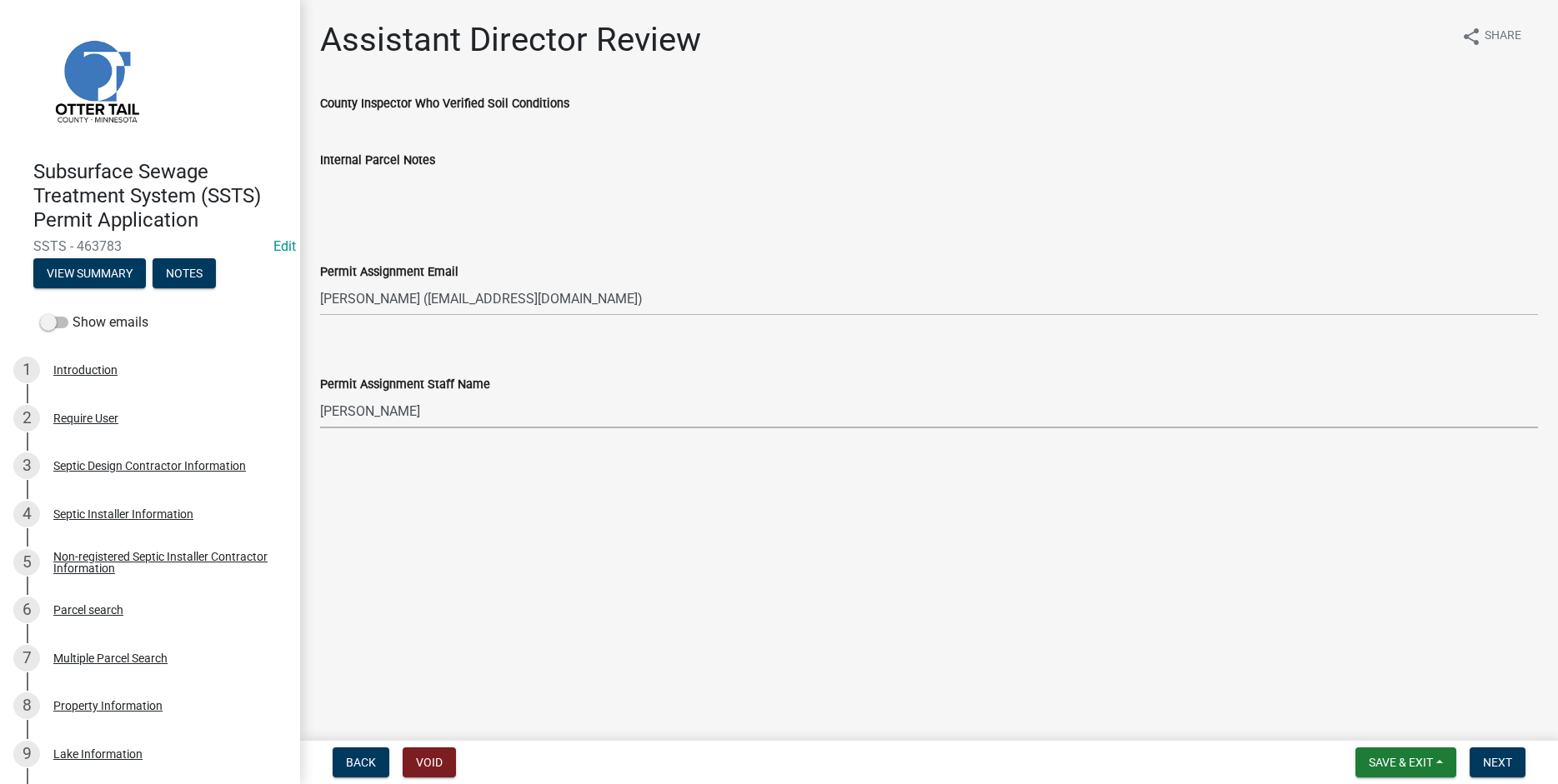
select select "67745ee8-7159-4960-80f9-a638286b467c"
drag, startPoint x: 1497, startPoint y: 761, endPoint x: 1460, endPoint y: 709, distance: 63.8
click at [1498, 761] on span "Next" at bounding box center [1497, 763] width 29 height 14
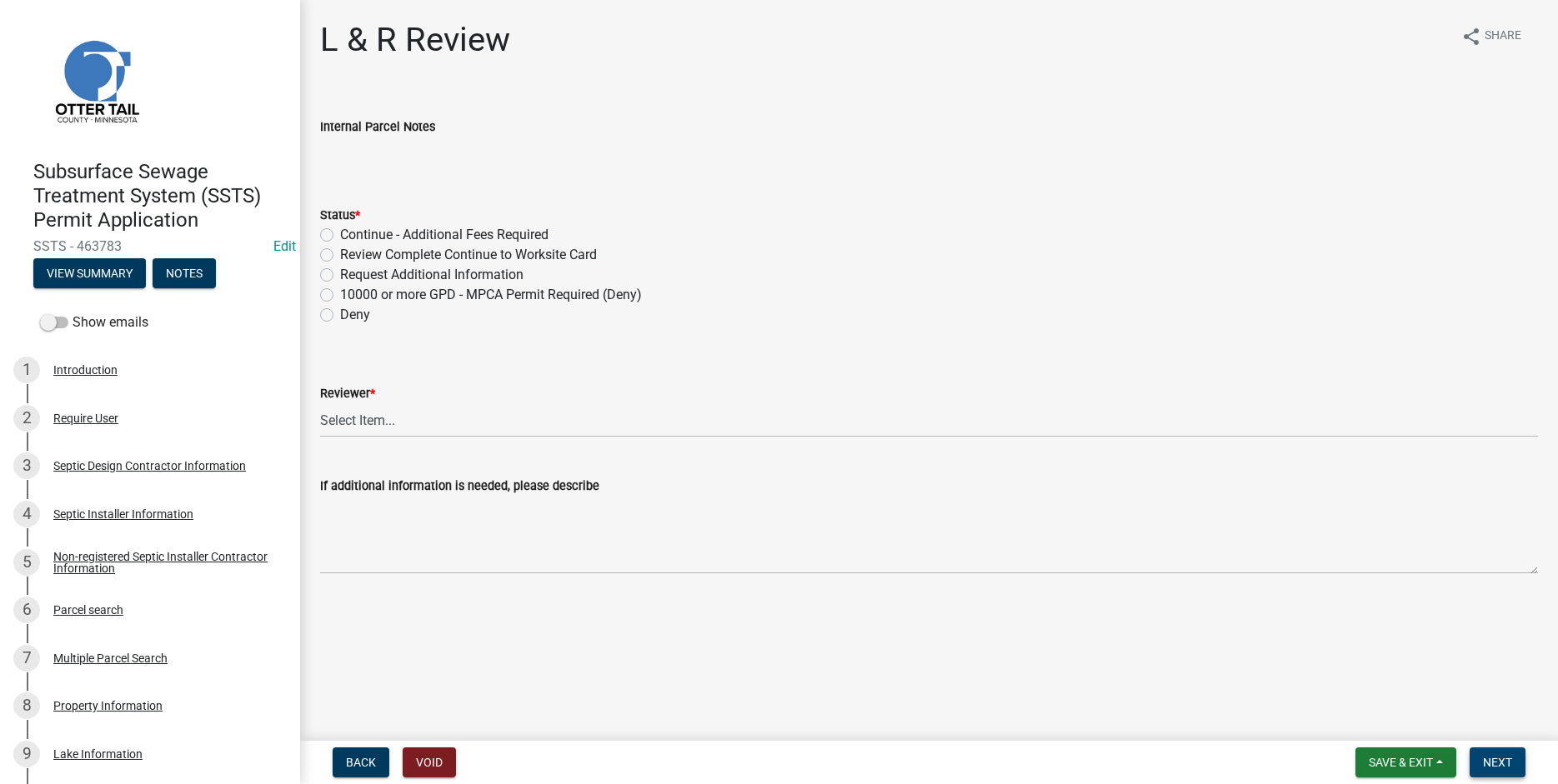
click at [1513, 758] on button "Next" at bounding box center [1496, 762] width 56 height 30
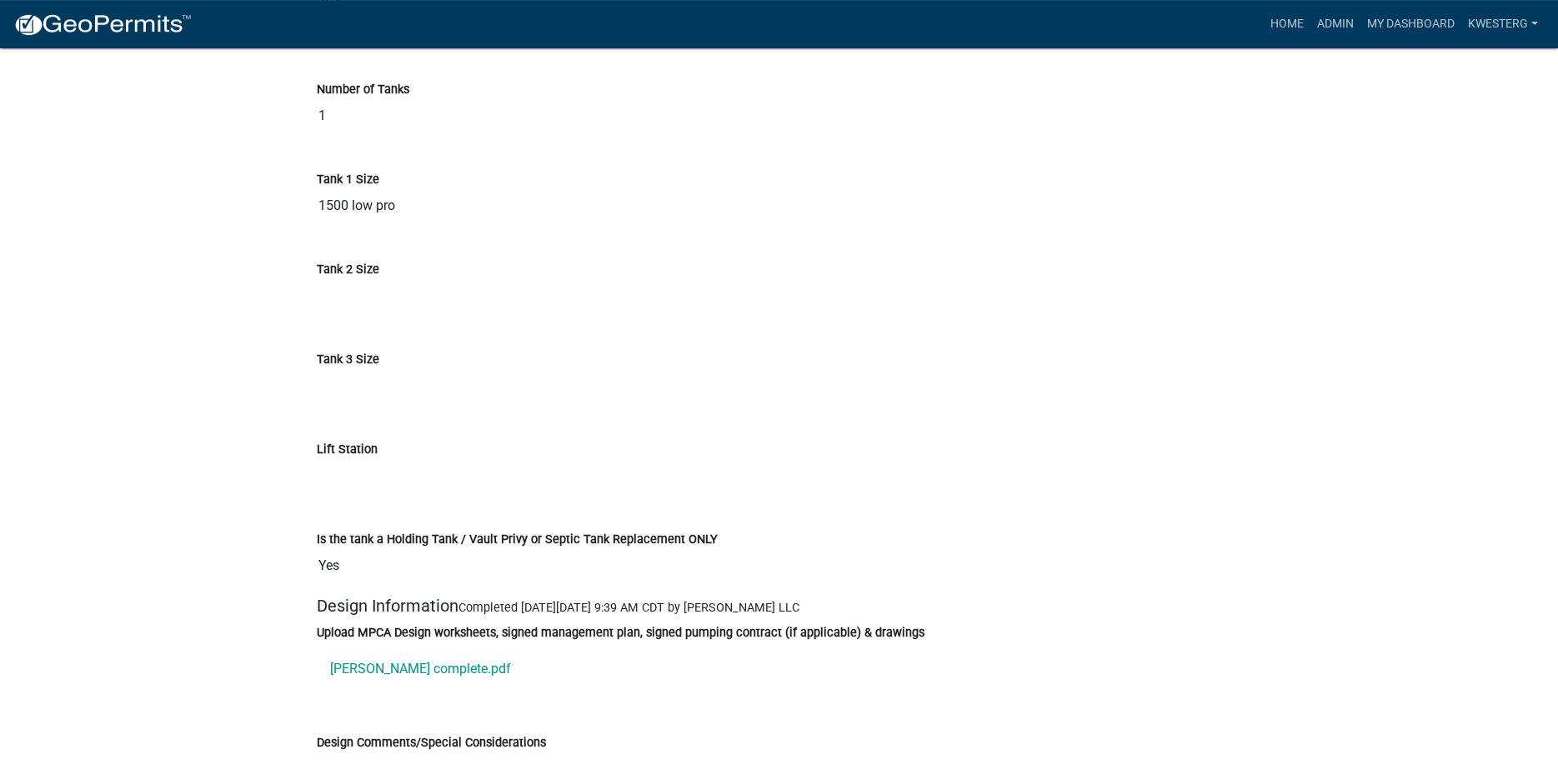
scroll to position [6745, 0]
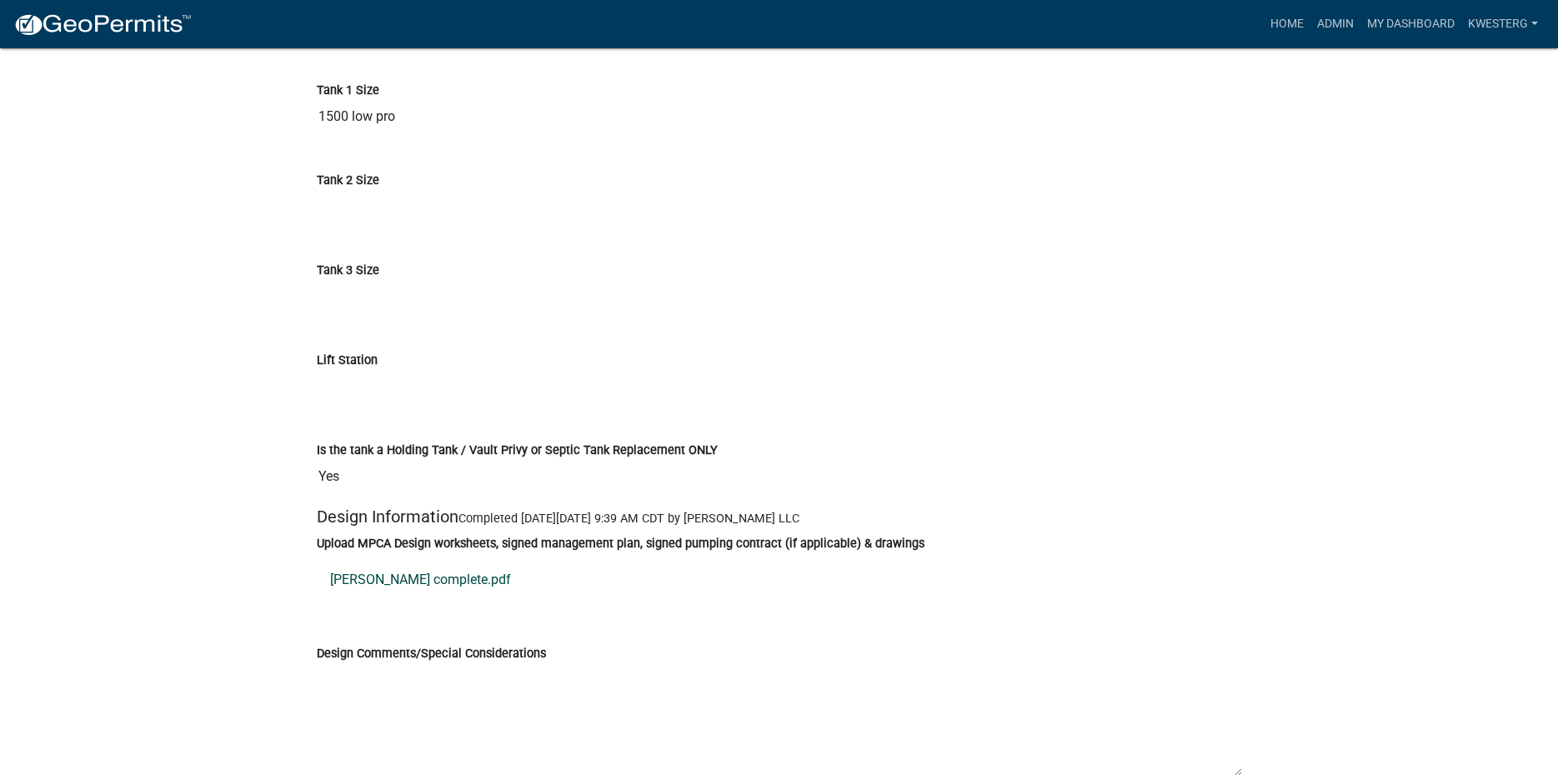
click at [404, 600] on link "[PERSON_NAME] complete.pdf" at bounding box center [779, 580] width 925 height 40
